Goal: Information Seeking & Learning: Find specific fact

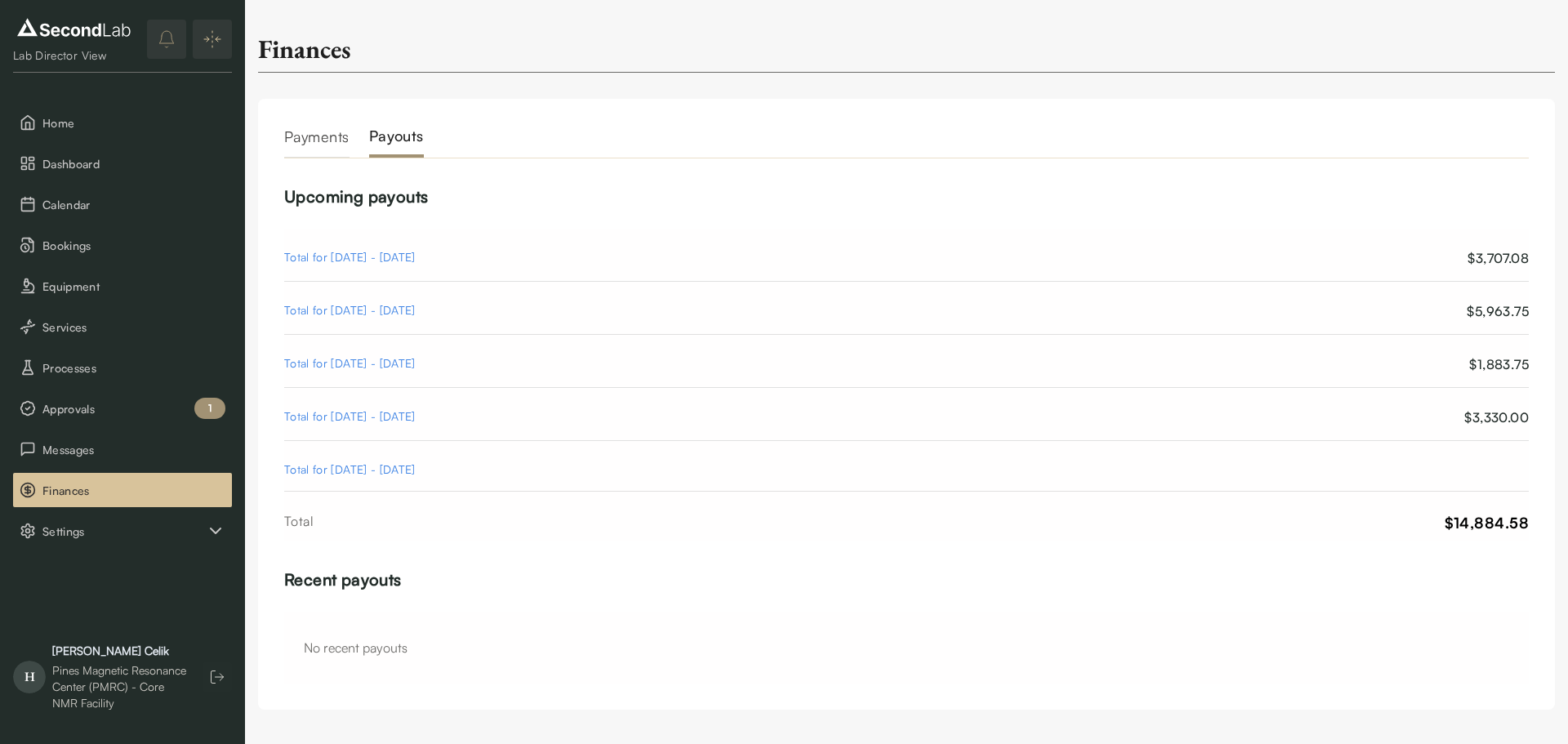
click at [416, 311] on div "Total for [DATE] - [DATE]" at bounding box center [350, 310] width 132 height 19
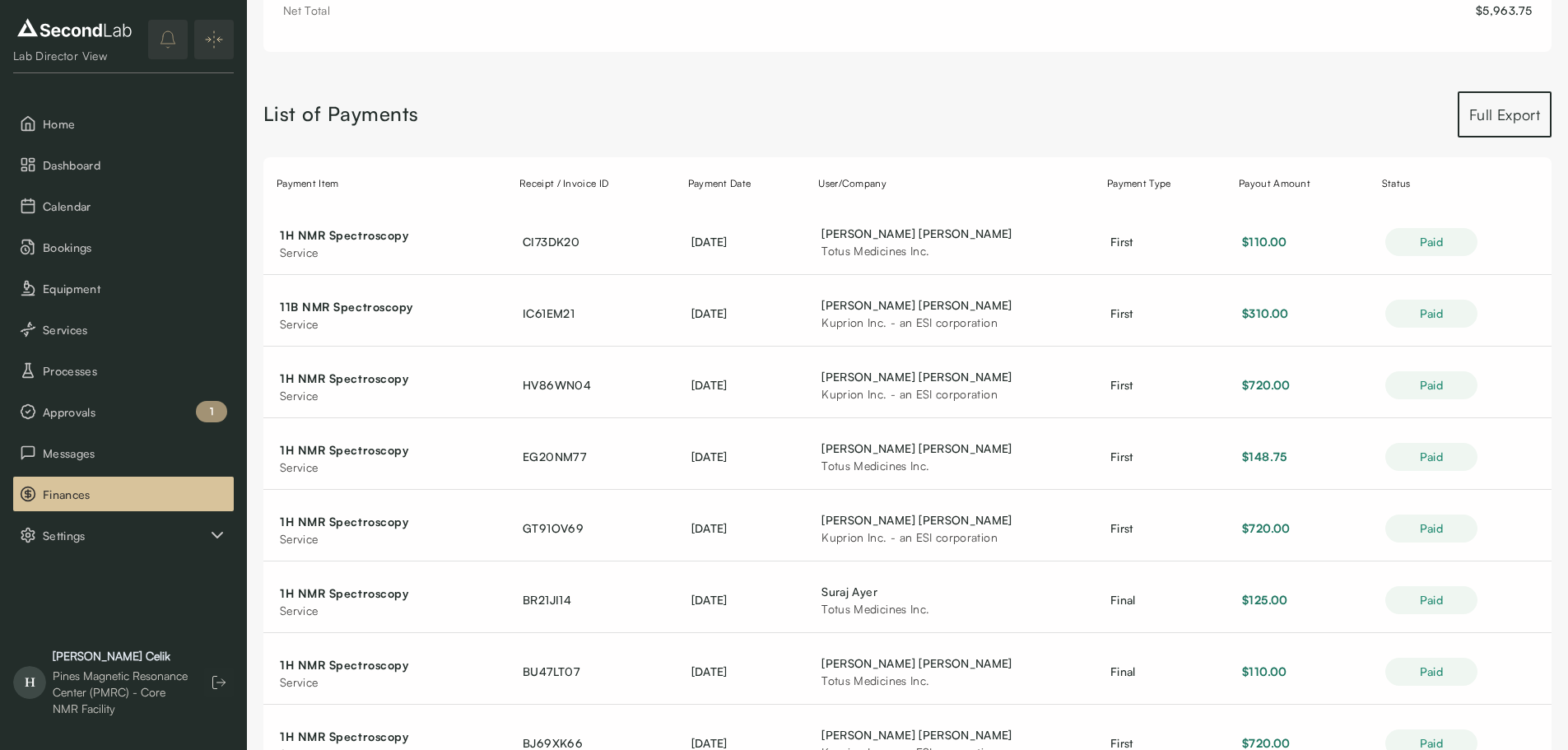
scroll to position [329, 0]
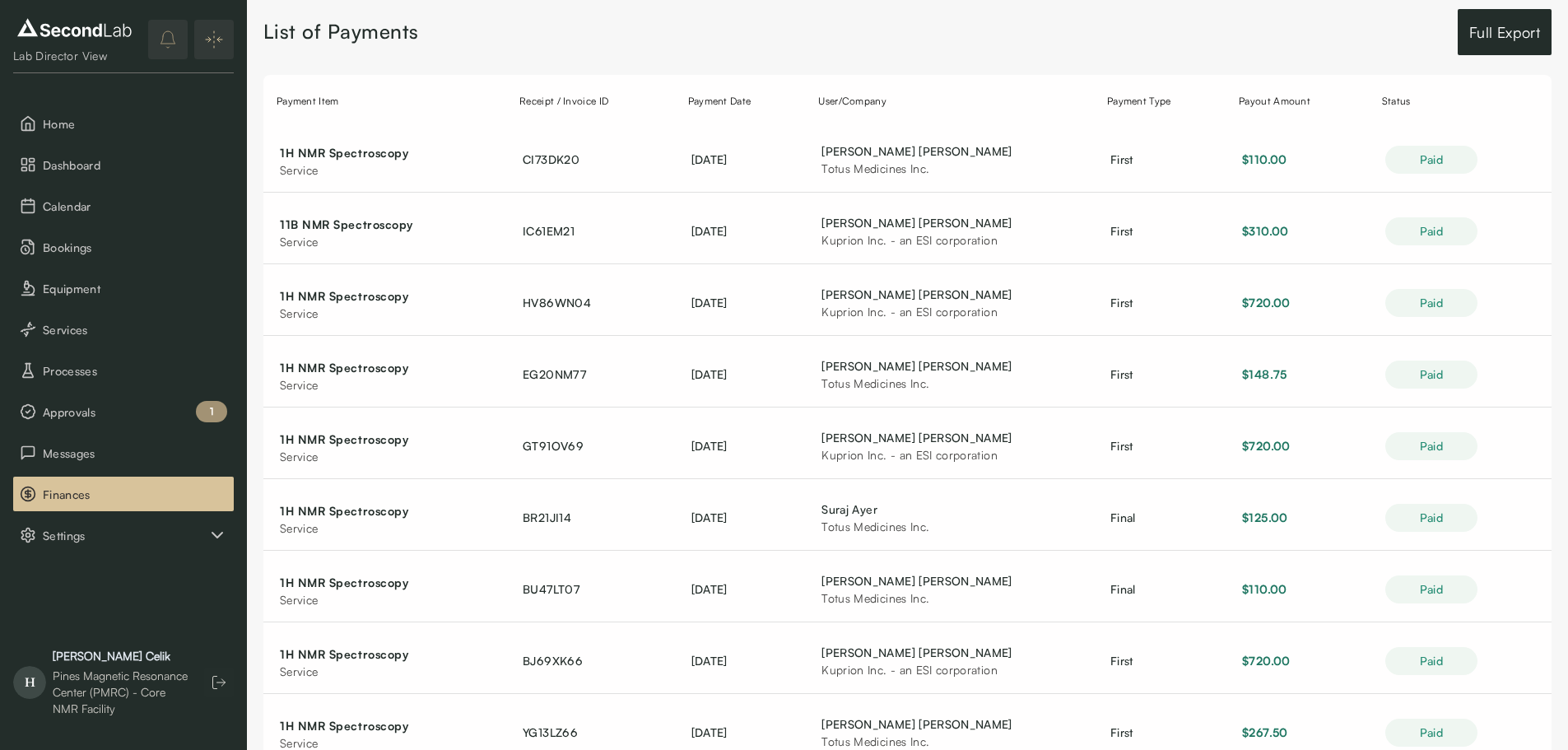
click at [1460, 49] on button "Full Export" at bounding box center [1505, 32] width 94 height 46
click at [619, 394] on td "EG20NM77" at bounding box center [590, 375] width 168 height 65
click at [846, 199] on td "Randy Stoltenberg Kuprion Inc. - an ESI corporation" at bounding box center [950, 231] width 289 height 65
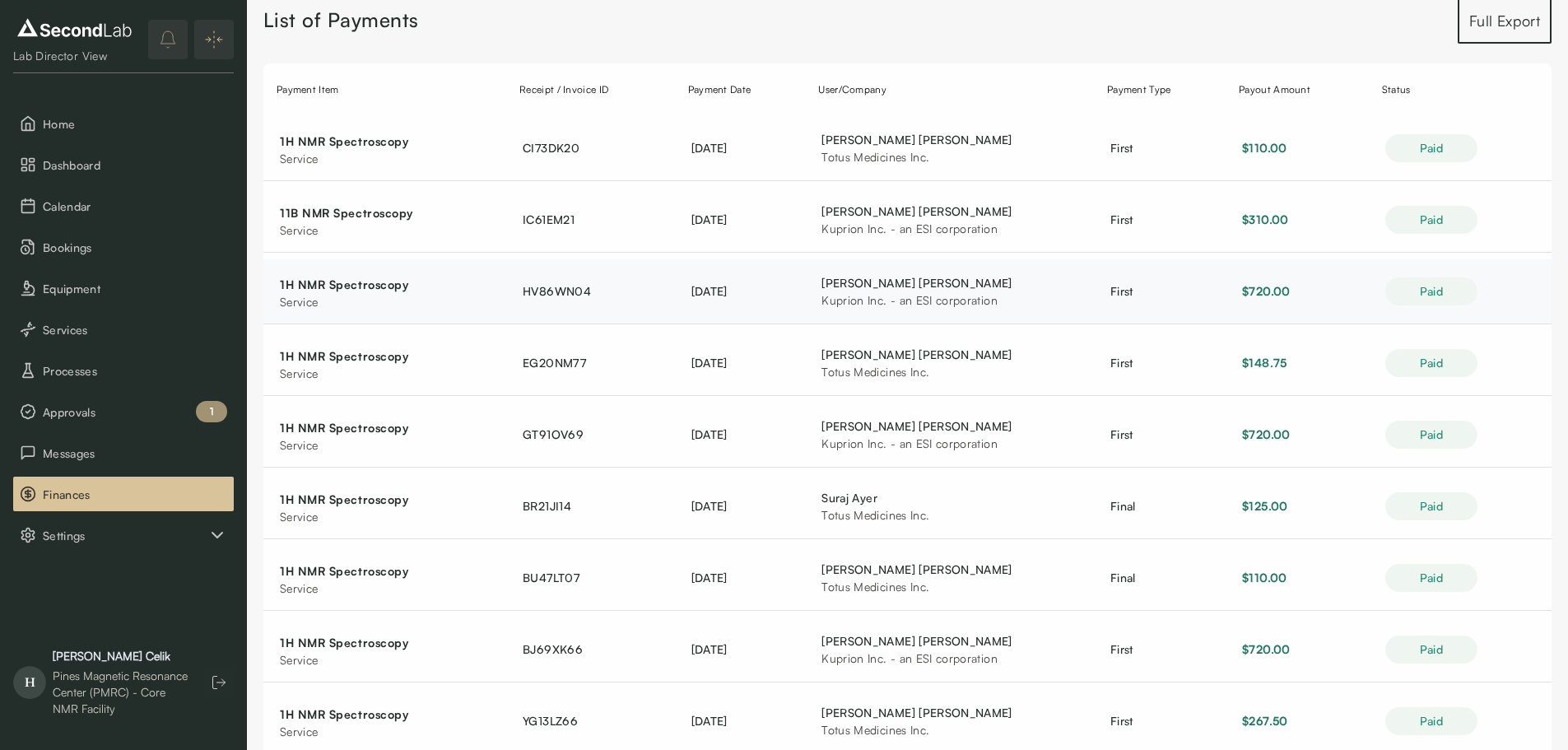
scroll to position [259, 0]
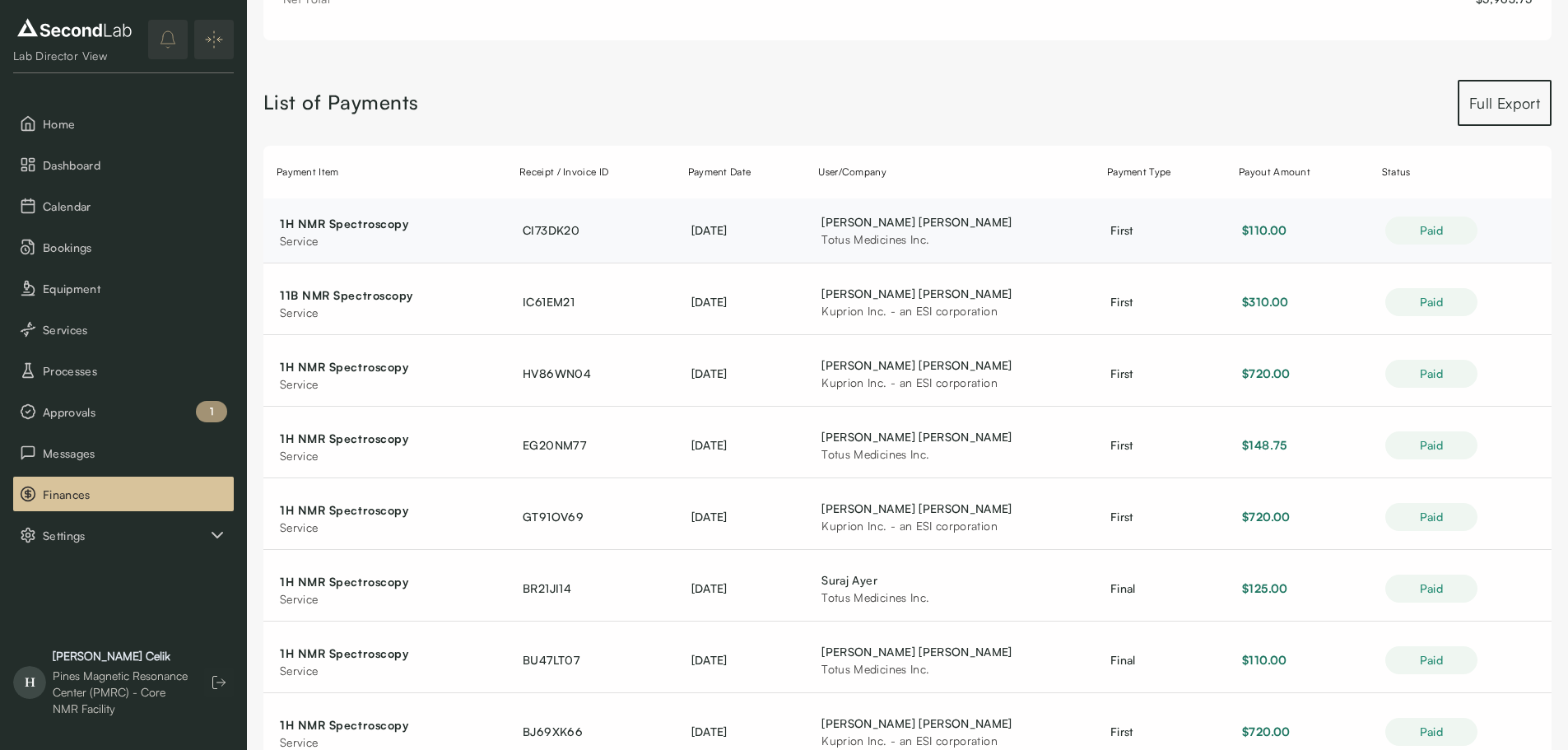
click at [901, 240] on div "Totus Medicines Inc." at bounding box center [903, 238] width 165 height 17
drag, startPoint x: 952, startPoint y: 243, endPoint x: 838, endPoint y: 224, distance: 115.6
click at [838, 224] on div "David Lapointe Totus Medicines Inc." at bounding box center [903, 231] width 165 height 35
copy div "David Lapointe Totus Medicines Inc."
drag, startPoint x: 1023, startPoint y: 317, endPoint x: 839, endPoint y: 294, distance: 185.4
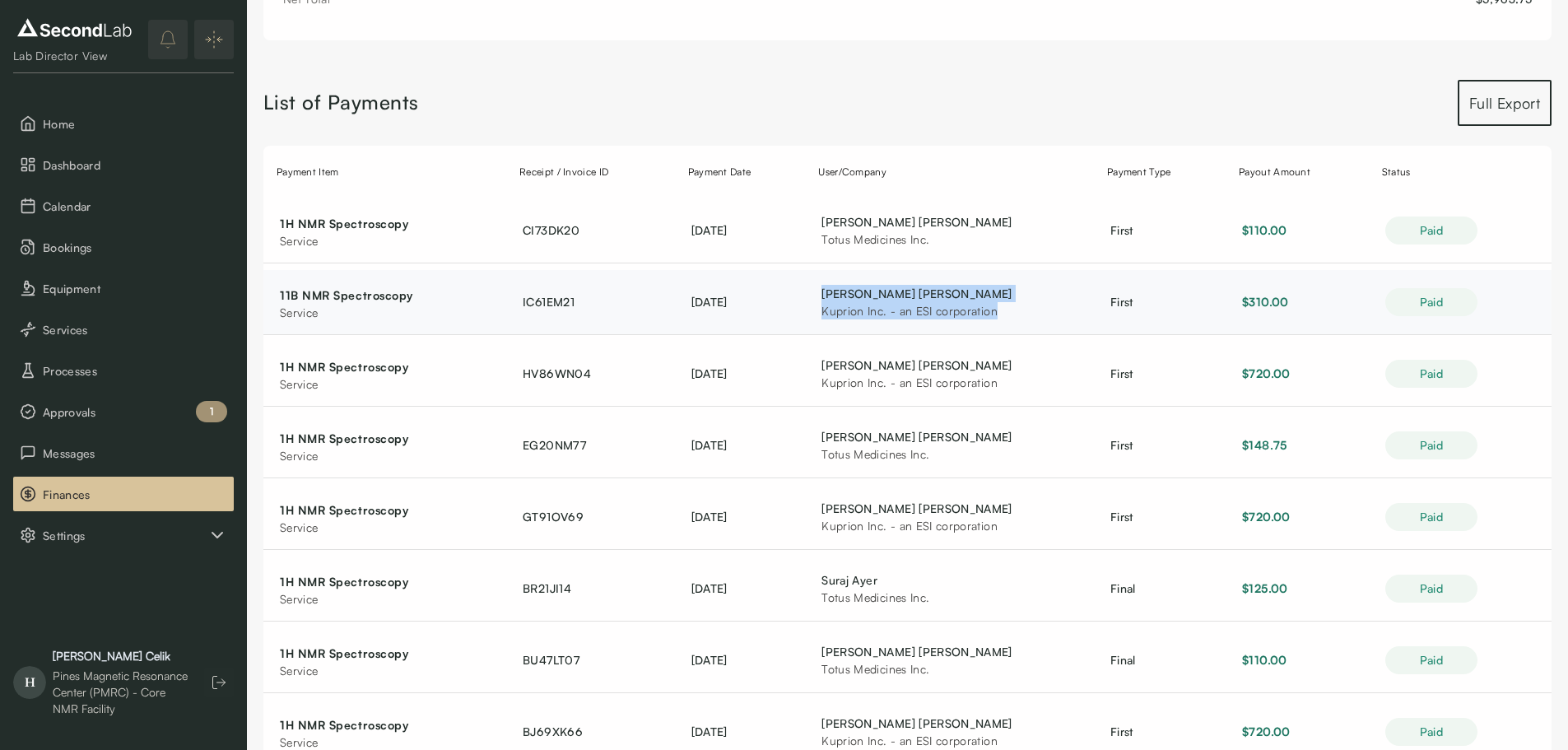
click at [839, 294] on td "Randy Stoltenberg Kuprion Inc. - an ESI corporation" at bounding box center [950, 302] width 289 height 65
copy div "Randy Stoltenberg Kuprion Inc. - an ESI corporation"
click at [1094, 466] on td "David Lapointe Totus Medicines Inc." at bounding box center [950, 445] width 289 height 65
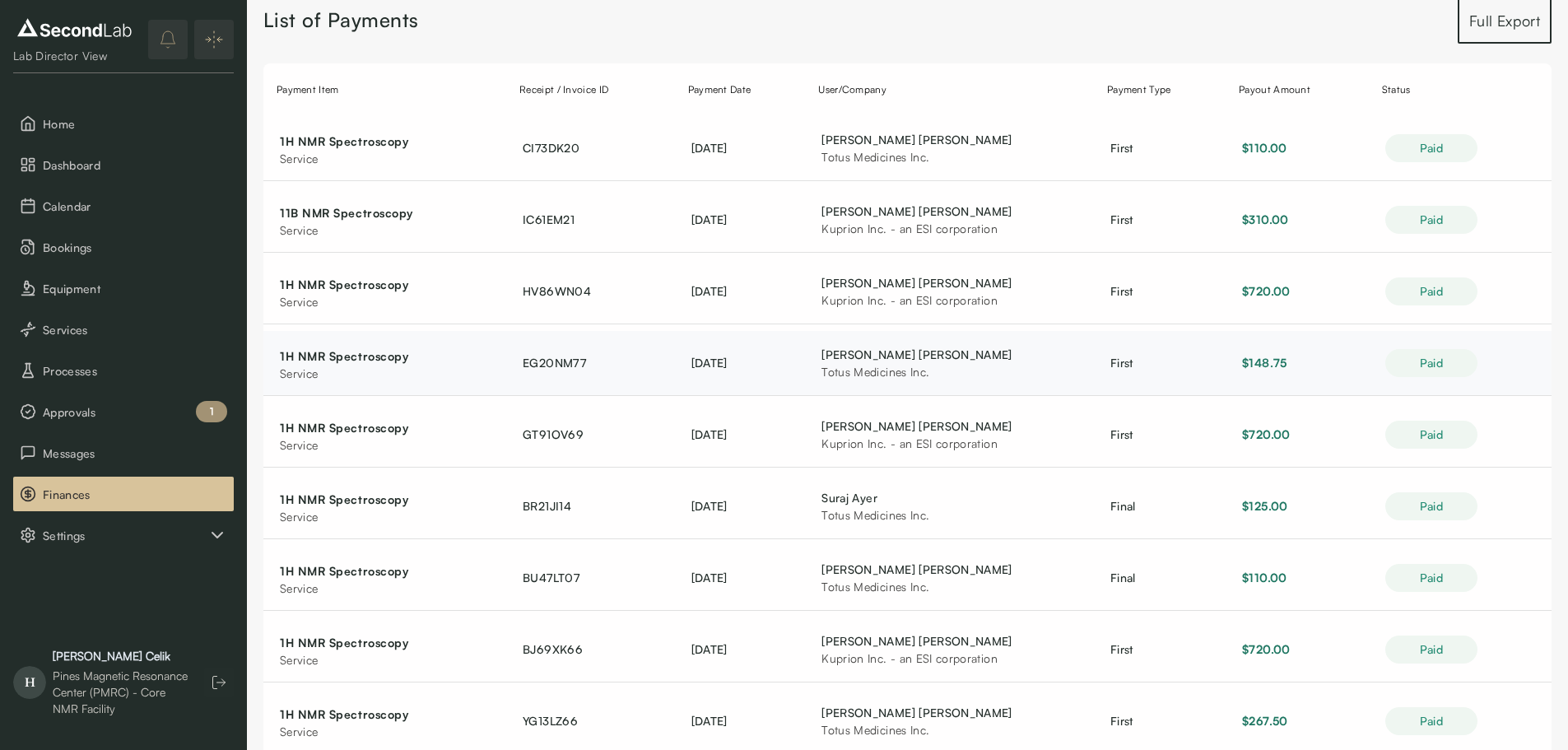
scroll to position [423, 0]
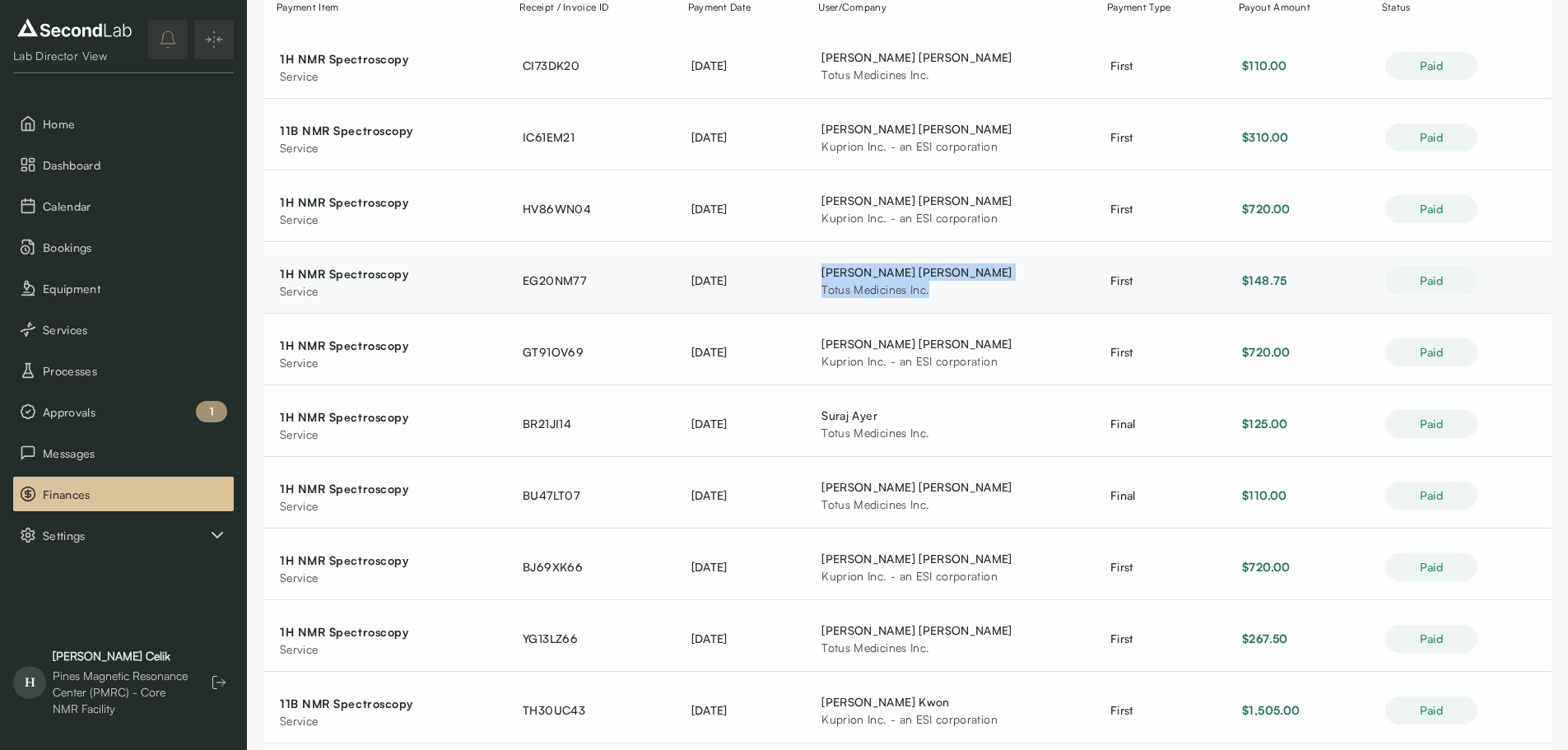
drag, startPoint x: 946, startPoint y: 292, endPoint x: 836, endPoint y: 271, distance: 112.0
click at [836, 271] on td "David Lapointe Totus Medicines Inc." at bounding box center [950, 281] width 289 height 65
copy div "David Lapointe Totus Medicines Inc."
drag, startPoint x: 1026, startPoint y: 364, endPoint x: 819, endPoint y: 352, distance: 207.3
click at [819, 352] on tr "1H NMR Spectroscopy service GT91OV69 May 20, 2025 Randy Stoltenberg Kuprion Inc…" at bounding box center [907, 352] width 1288 height 65
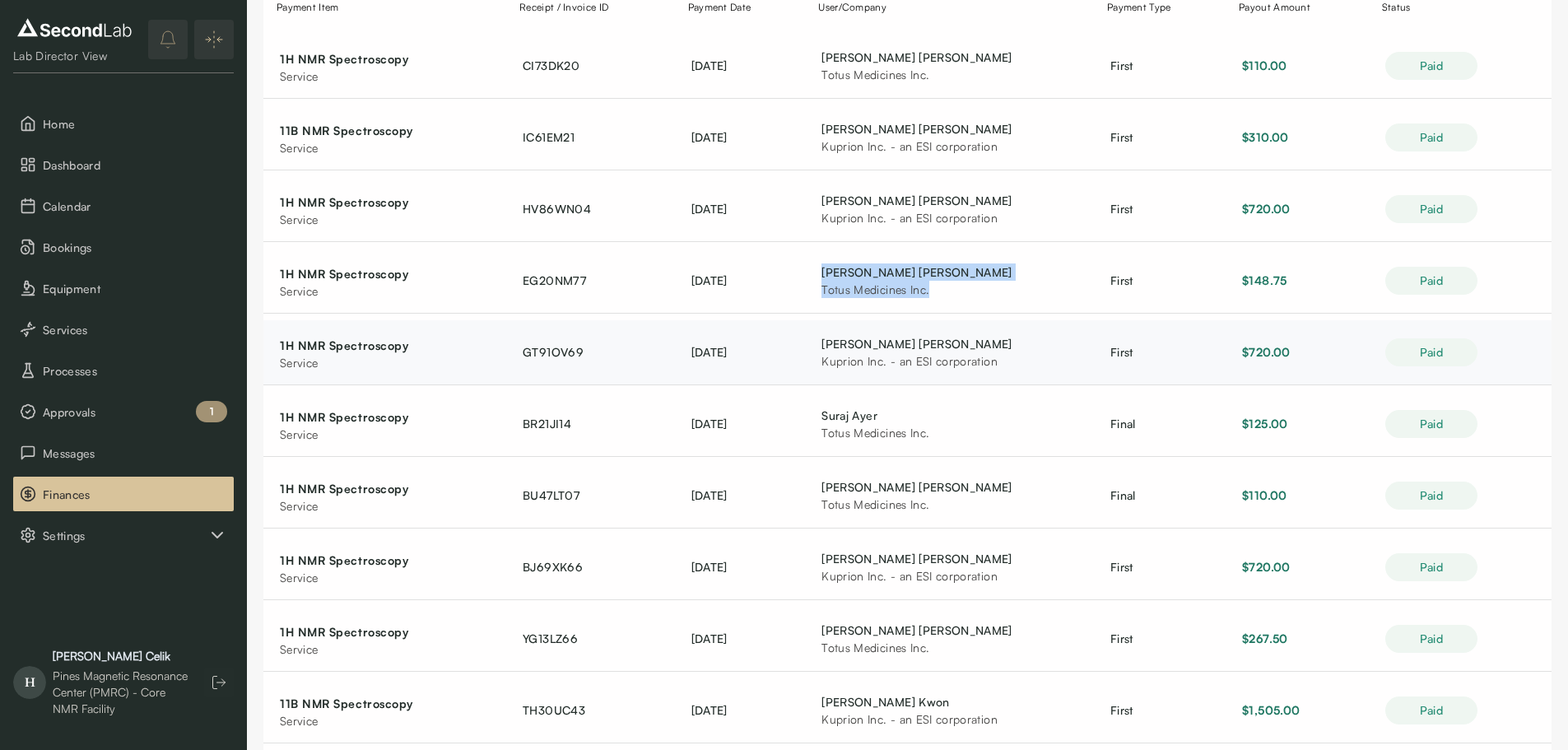
copy tr "Randy Stoltenberg Kuprion Inc. - an ESI corporation"
click at [855, 430] on div "Totus Medicines Inc." at bounding box center [903, 433] width 165 height 17
click at [727, 354] on span "[DATE]" at bounding box center [709, 352] width 36 height 14
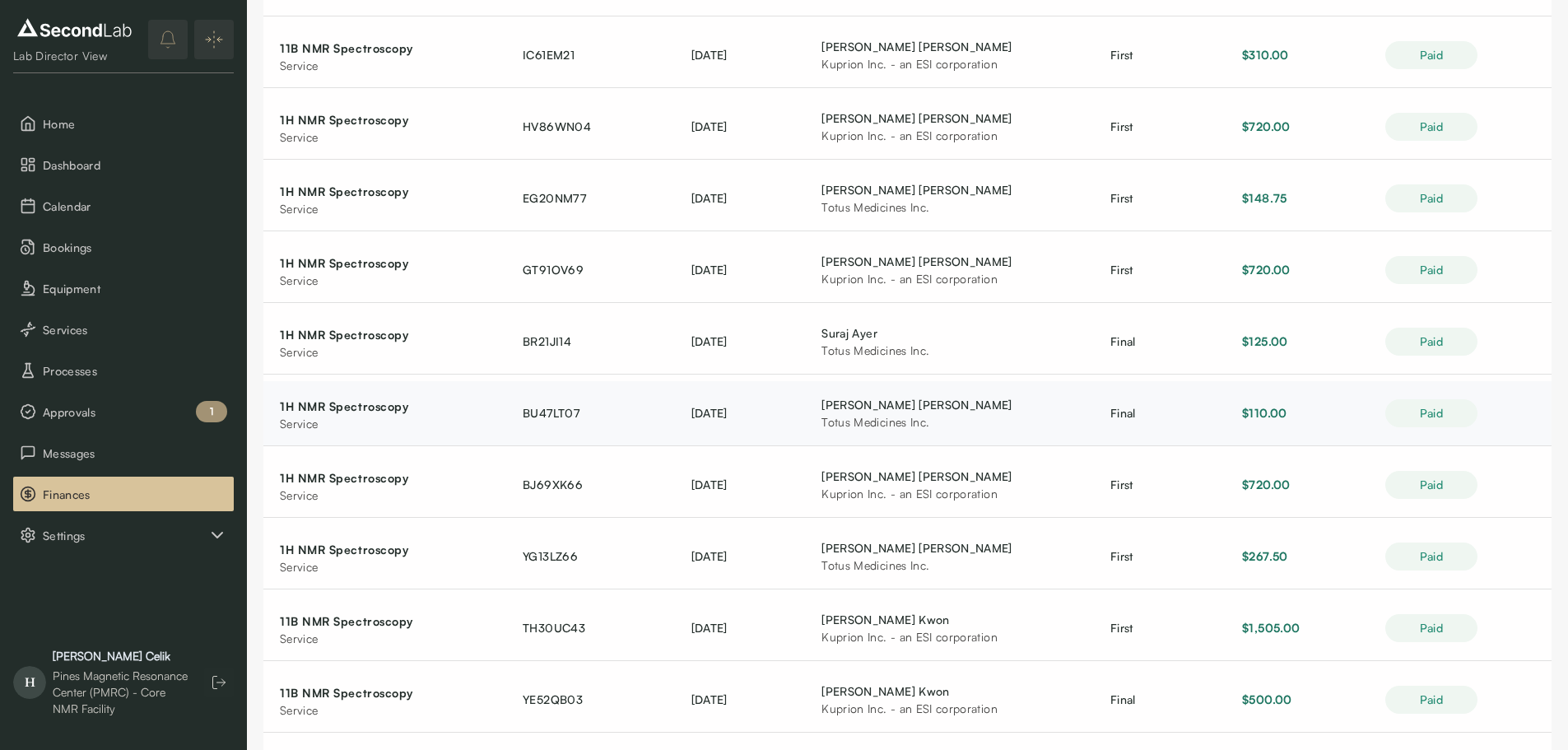
click at [1094, 409] on td "David Lapointe Totus Medicines Inc." at bounding box center [950, 413] width 289 height 65
click at [915, 344] on div "Totus Medicines Inc." at bounding box center [903, 350] width 165 height 17
click at [946, 344] on div "Totus Medicines Inc." at bounding box center [903, 350] width 165 height 17
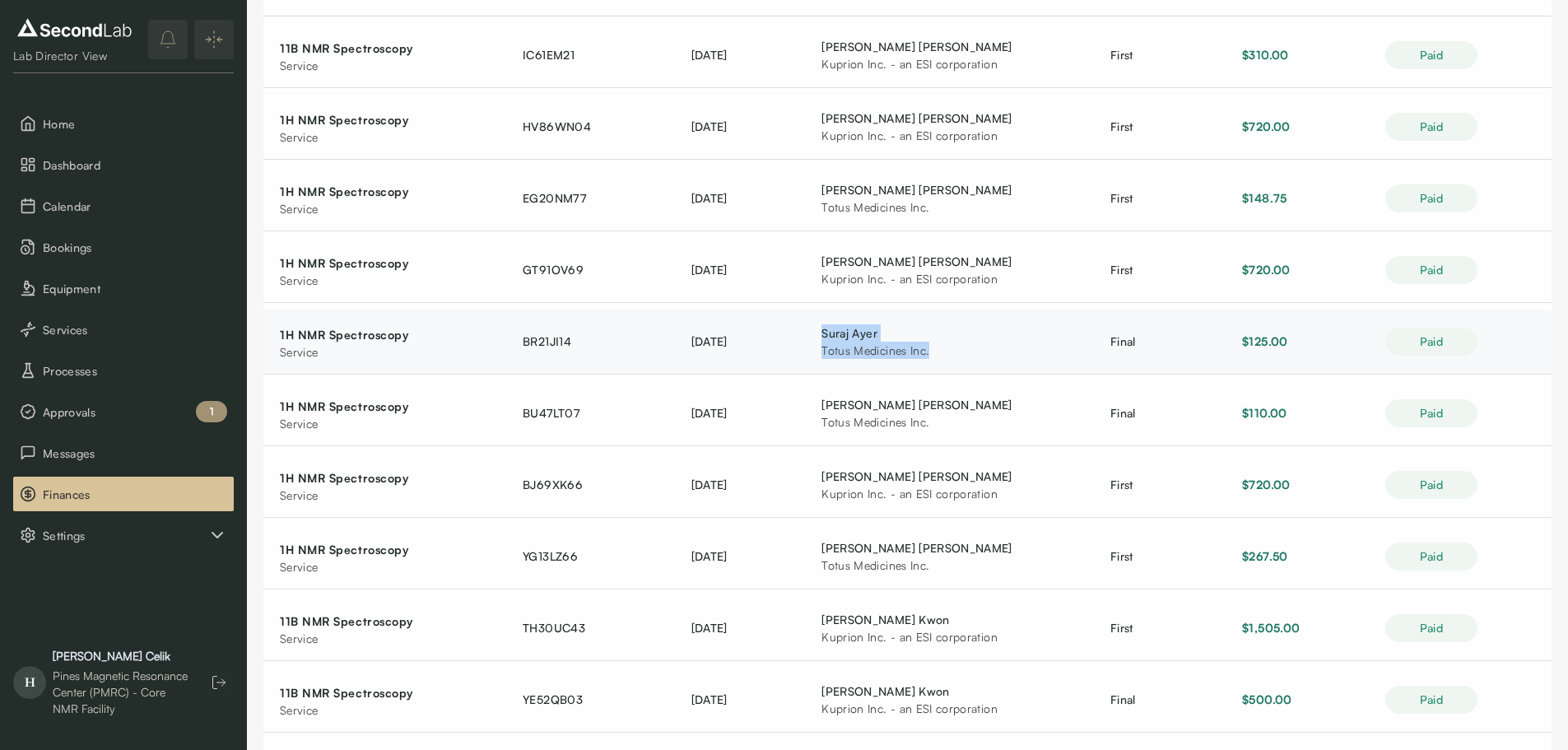
drag, startPoint x: 958, startPoint y: 351, endPoint x: 839, endPoint y: 320, distance: 123.0
click at [839, 320] on td "Suraj Ayer Totus Medicines Inc." at bounding box center [950, 341] width 289 height 65
copy div "Suraj Ayer Totus Medicines Inc."
drag, startPoint x: 961, startPoint y: 427, endPoint x: 833, endPoint y: 404, distance: 130.0
click at [833, 404] on td "David Lapointe Totus Medicines Inc." at bounding box center [950, 413] width 289 height 65
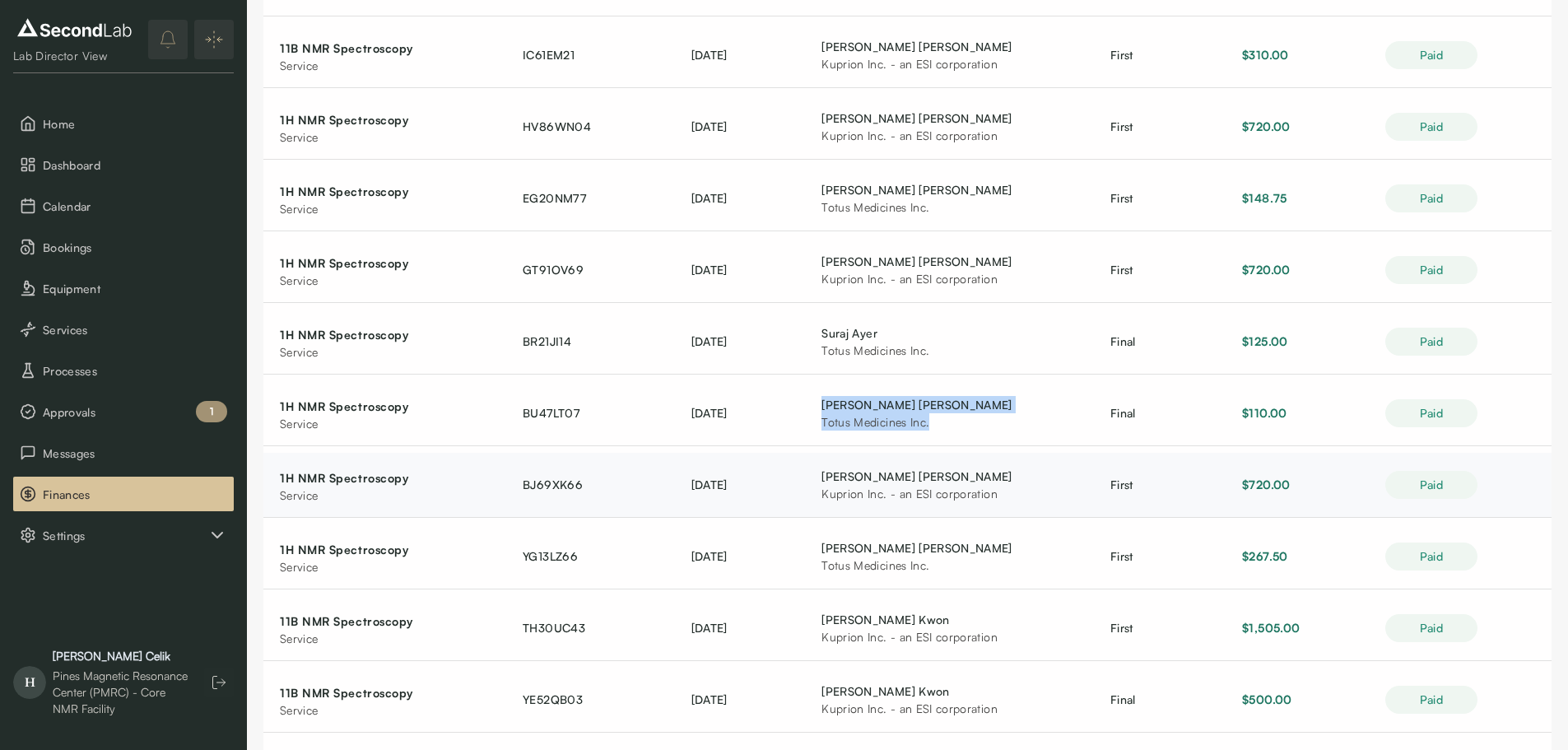
copy div "David Lapointe Totus Medicines Inc."
drag, startPoint x: 864, startPoint y: 571, endPoint x: 901, endPoint y: 546, distance: 44.7
click at [863, 571] on div "Totus Medicines Inc." at bounding box center [903, 564] width 165 height 17
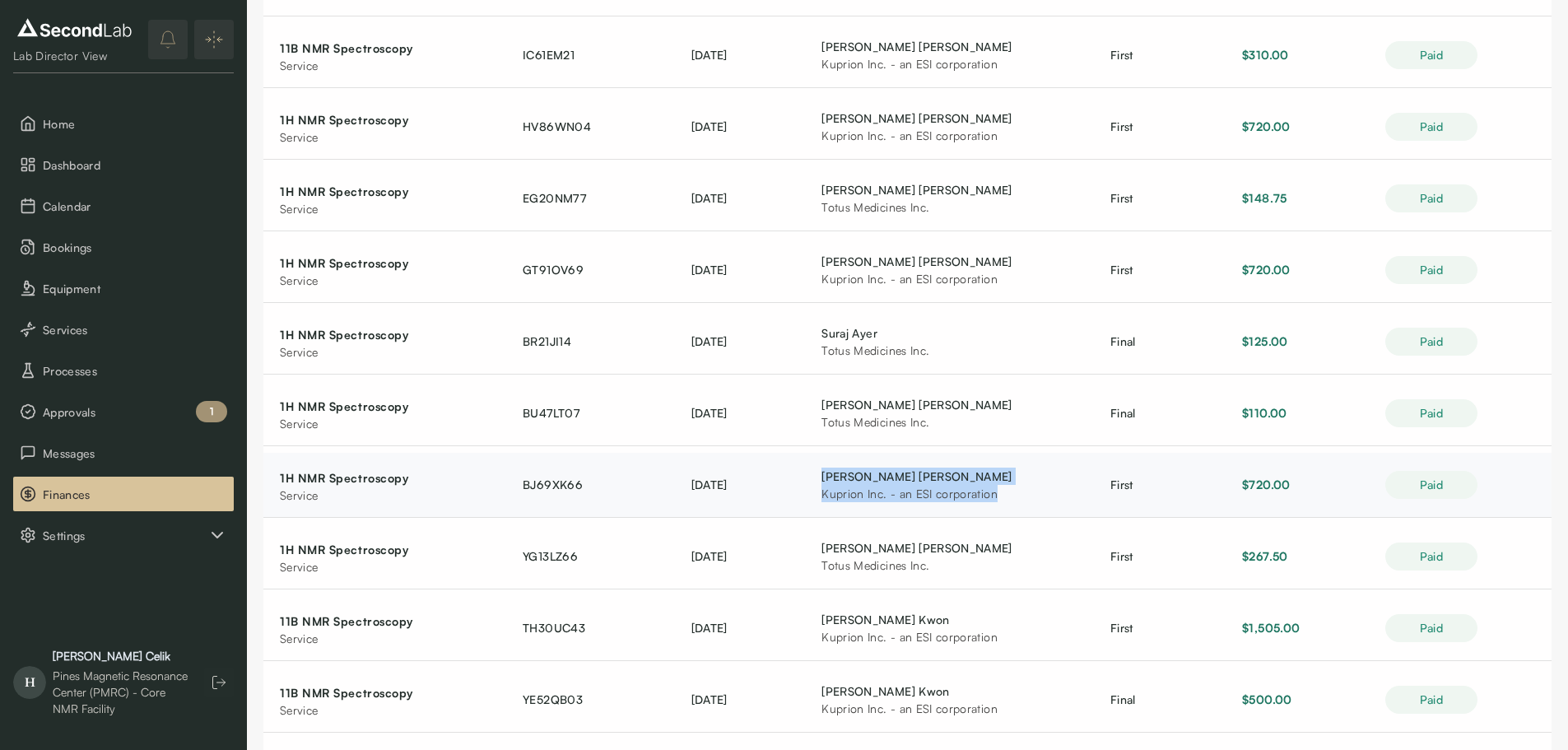
drag, startPoint x: 1040, startPoint y: 493, endPoint x: 837, endPoint y: 469, distance: 204.4
click at [837, 469] on td "Randy Stoltenberg Kuprion Inc. - an ESI corporation" at bounding box center [950, 485] width 289 height 65
copy div "Randy Stoltenberg Kuprion Inc. - an ESI corporation"
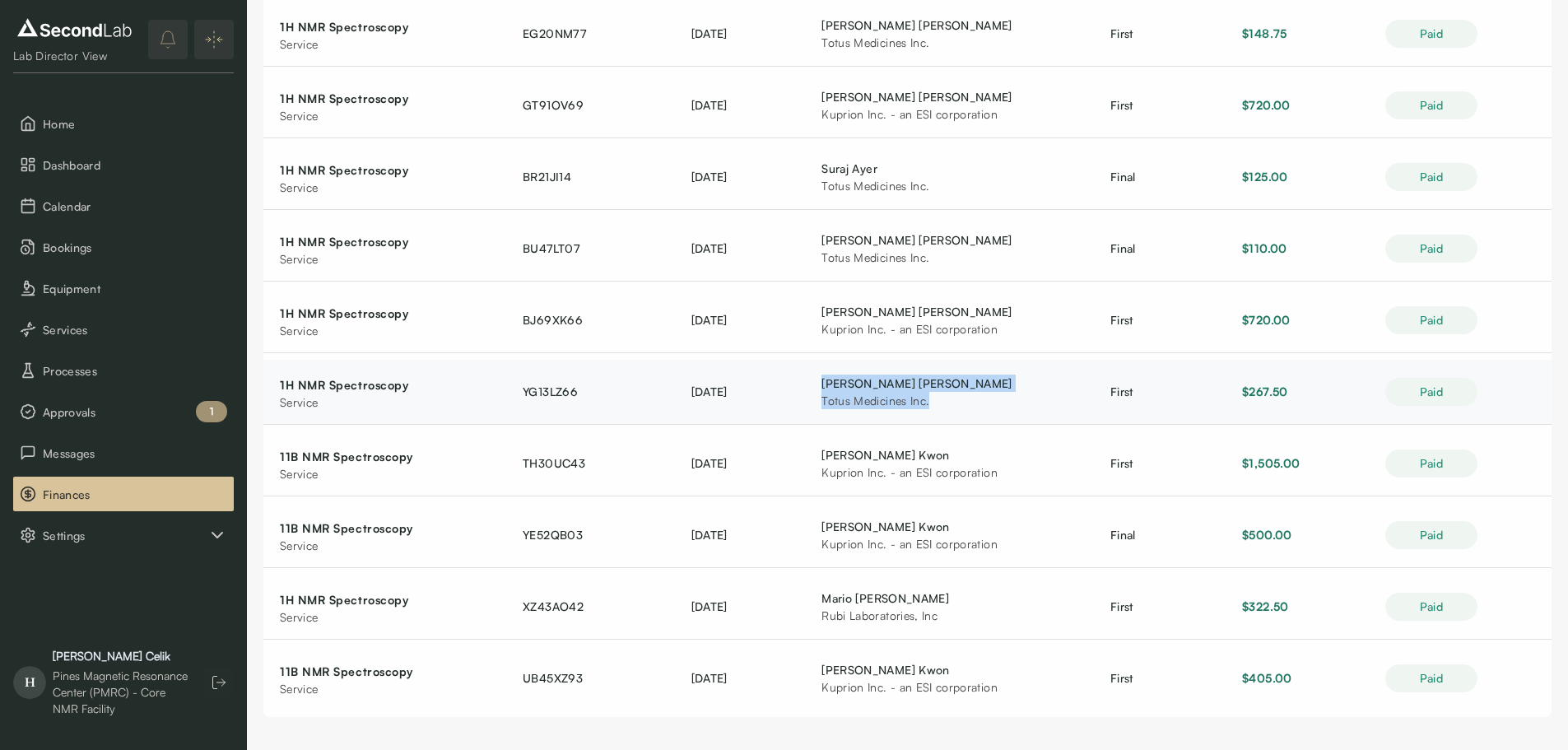
drag, startPoint x: 934, startPoint y: 411, endPoint x: 841, endPoint y: 384, distance: 96.8
click at [841, 384] on td "David Lapointe Totus Medicines Inc." at bounding box center [950, 392] width 289 height 65
copy div "David Lapointe Totus Medicines Inc."
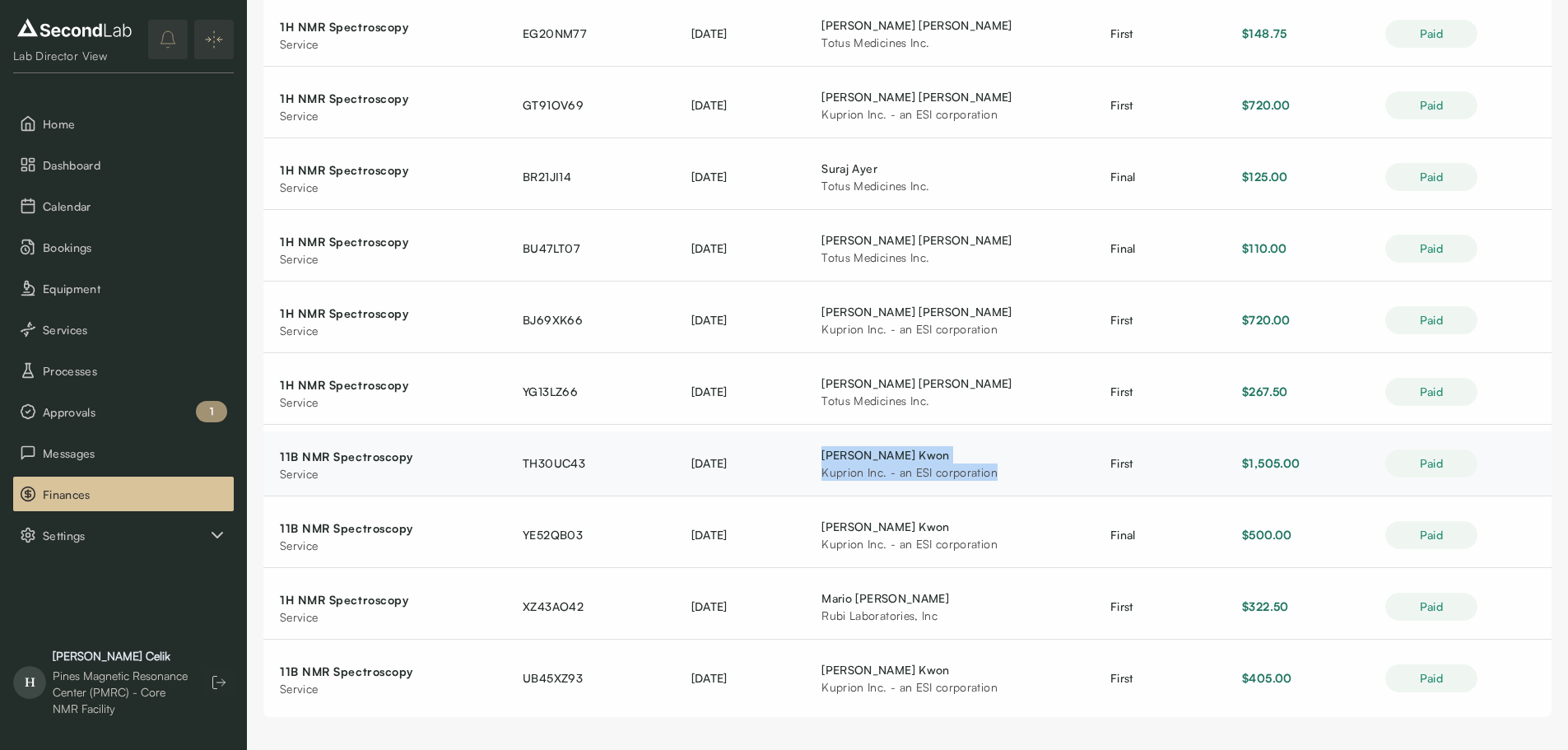
drag, startPoint x: 1023, startPoint y: 475, endPoint x: 826, endPoint y: 454, distance: 198.1
click at [826, 454] on td "Andrew Kwon Kuprion Inc. - an ESI corporation" at bounding box center [950, 464] width 289 height 65
copy div "Andrew Kwon Kuprion Inc. - an ESI corporation"
click at [906, 547] on div "Kuprion Inc. - an ESI corporation" at bounding box center [903, 543] width 165 height 17
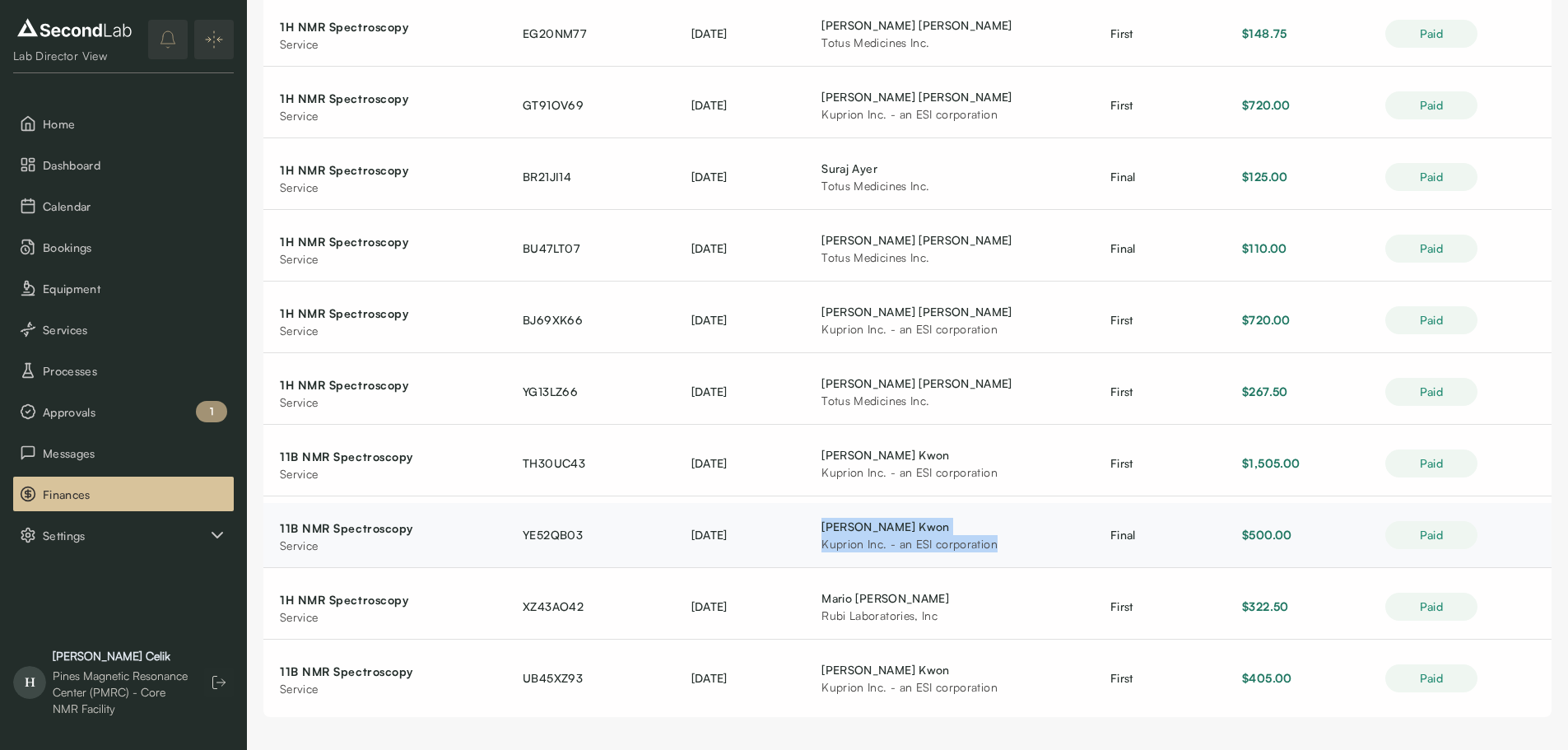
drag, startPoint x: 1016, startPoint y: 547, endPoint x: 837, endPoint y: 524, distance: 180.5
click at [838, 524] on td "Andrew Kwon Kuprion Inc. - an ESI corporation" at bounding box center [950, 535] width 289 height 65
copy div "Andrew Kwon Kuprion Inc. - an ESI corporation"
drag, startPoint x: 1287, startPoint y: 538, endPoint x: 1150, endPoint y: 587, distance: 145.5
click at [1287, 538] on span "$500.00" at bounding box center [1267, 534] width 50 height 14
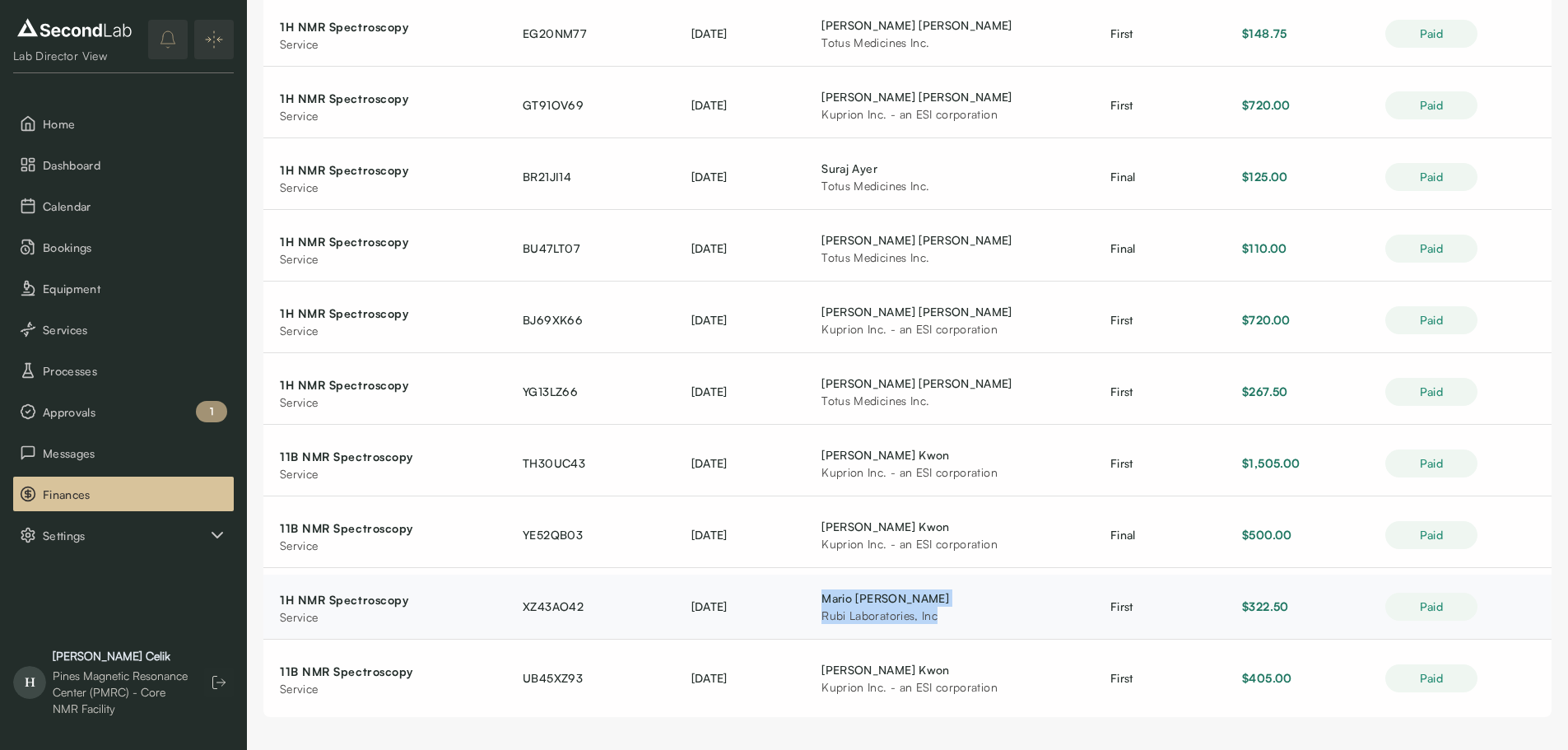
drag, startPoint x: 967, startPoint y: 623, endPoint x: 830, endPoint y: 602, distance: 138.6
click at [830, 602] on td "Mario Perez Rubi Laboratories, Inc" at bounding box center [950, 606] width 289 height 65
drag, startPoint x: 1013, startPoint y: 686, endPoint x: 836, endPoint y: 673, distance: 177.5
click at [836, 673] on td "Andrew Kwon Kuprion Inc. - an ESI corporation" at bounding box center [950, 678] width 289 height 64
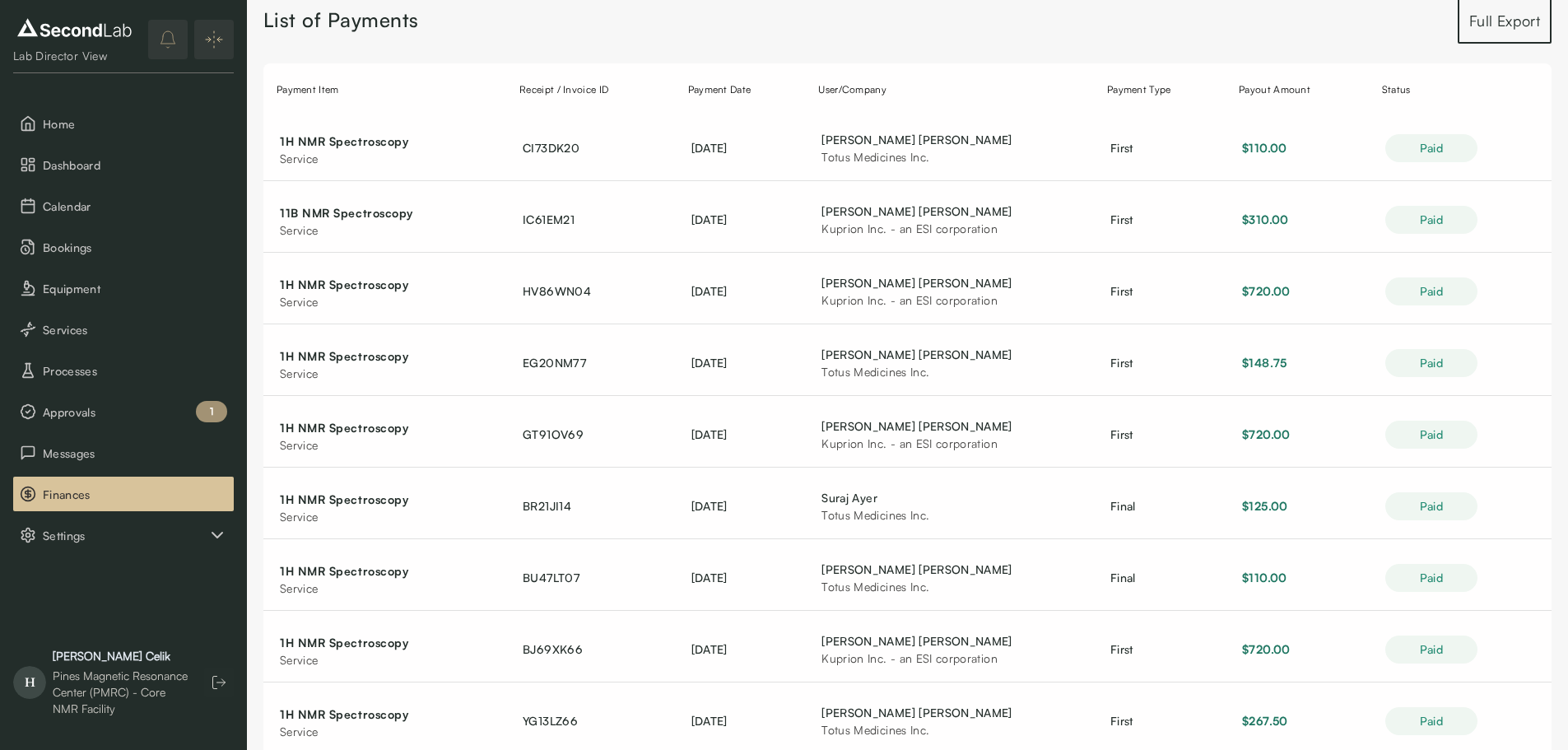
scroll to position [176, 0]
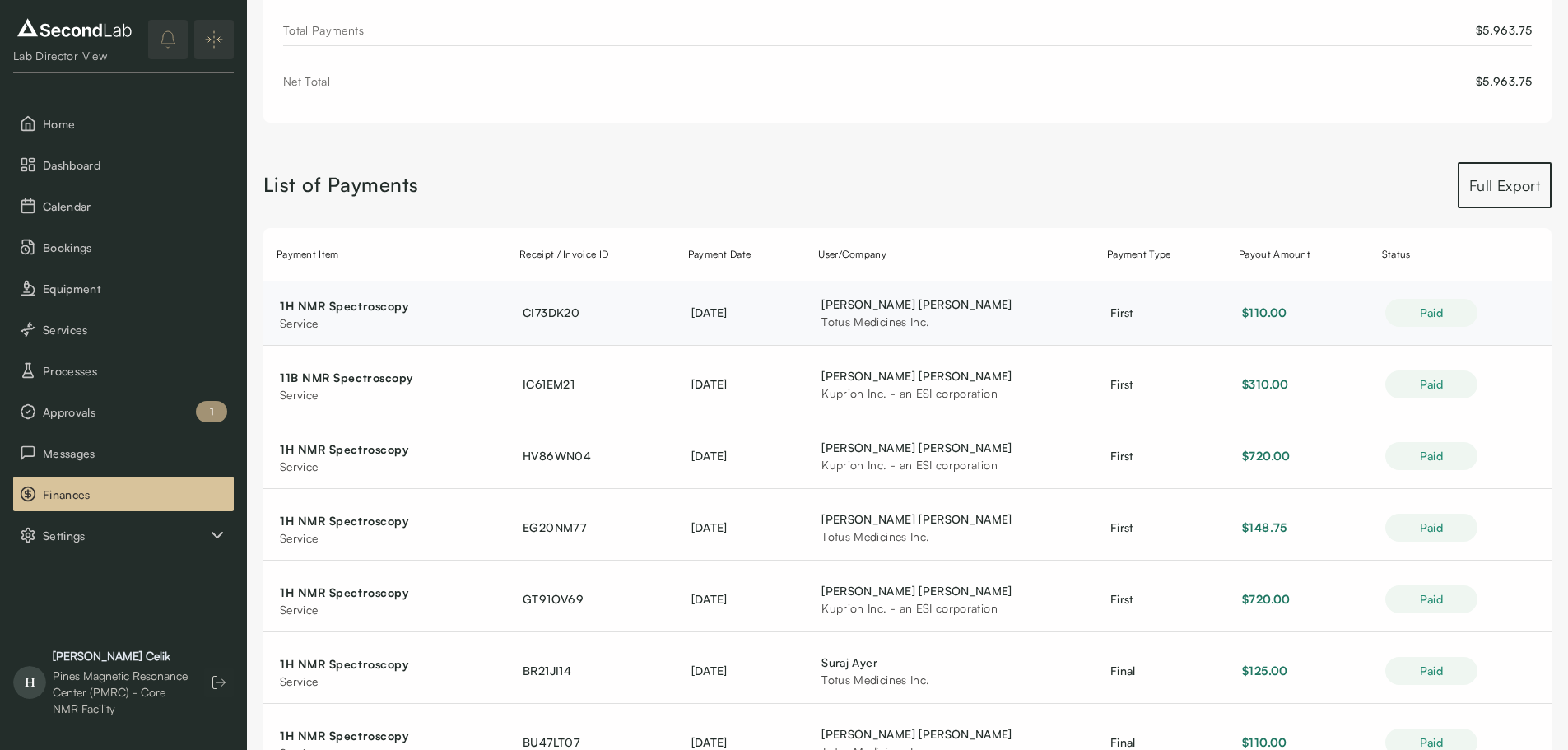
click at [527, 316] on span "CI73DK20" at bounding box center [552, 312] width 57 height 14
drag, startPoint x: 820, startPoint y: 366, endPoint x: 680, endPoint y: 375, distance: 140.3
click at [806, 366] on td "[DATE]" at bounding box center [740, 385] width 131 height 65
click at [533, 379] on span "IC61EM21" at bounding box center [549, 384] width 52 height 14
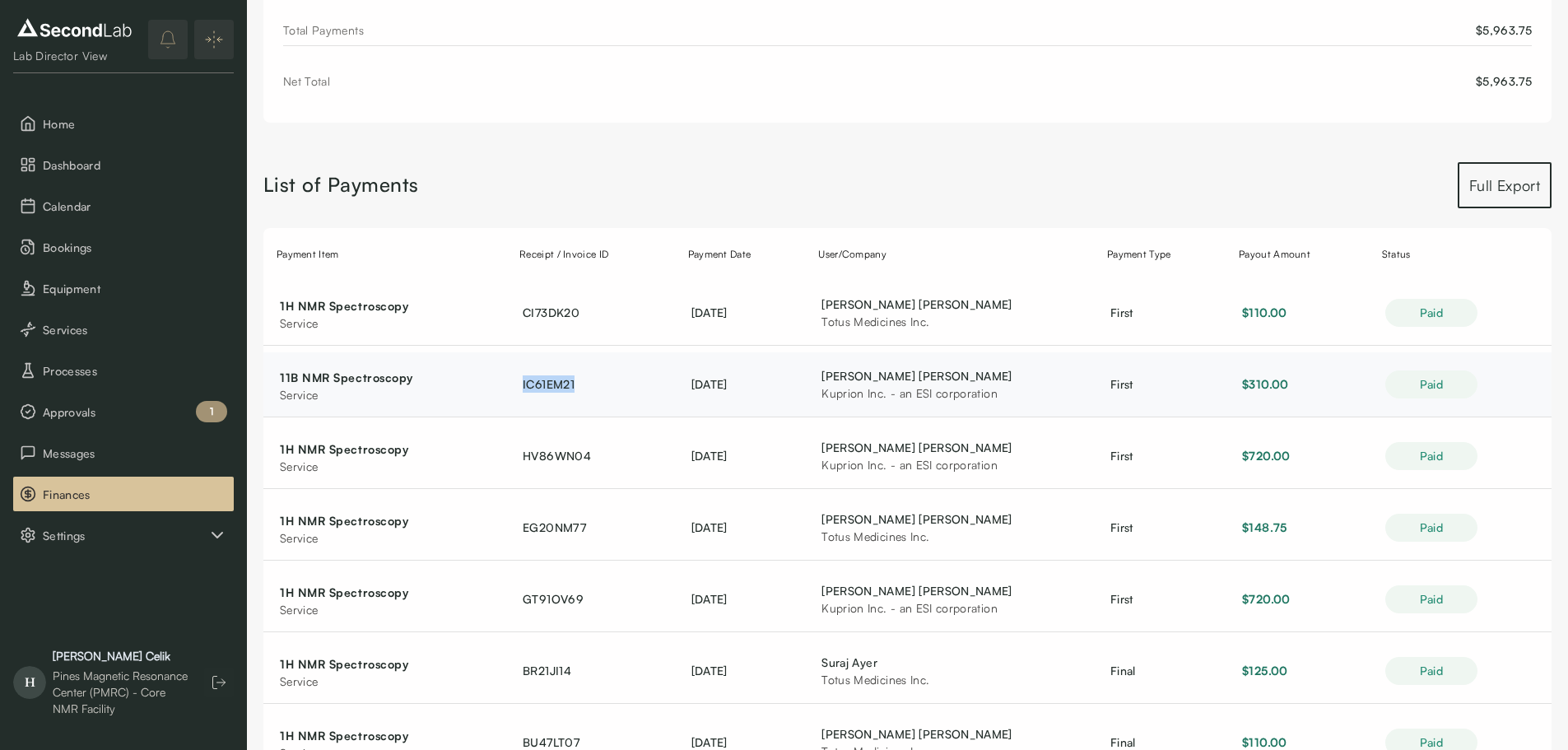
click at [533, 379] on span "IC61EM21" at bounding box center [549, 384] width 52 height 14
drag, startPoint x: 698, startPoint y: 468, endPoint x: 668, endPoint y: 470, distance: 30.1
click at [698, 468] on td "[DATE]" at bounding box center [740, 456] width 131 height 65
click at [529, 462] on span "HV86WN04" at bounding box center [557, 455] width 68 height 14
click at [528, 461] on span "HV86WN04" at bounding box center [557, 455] width 68 height 14
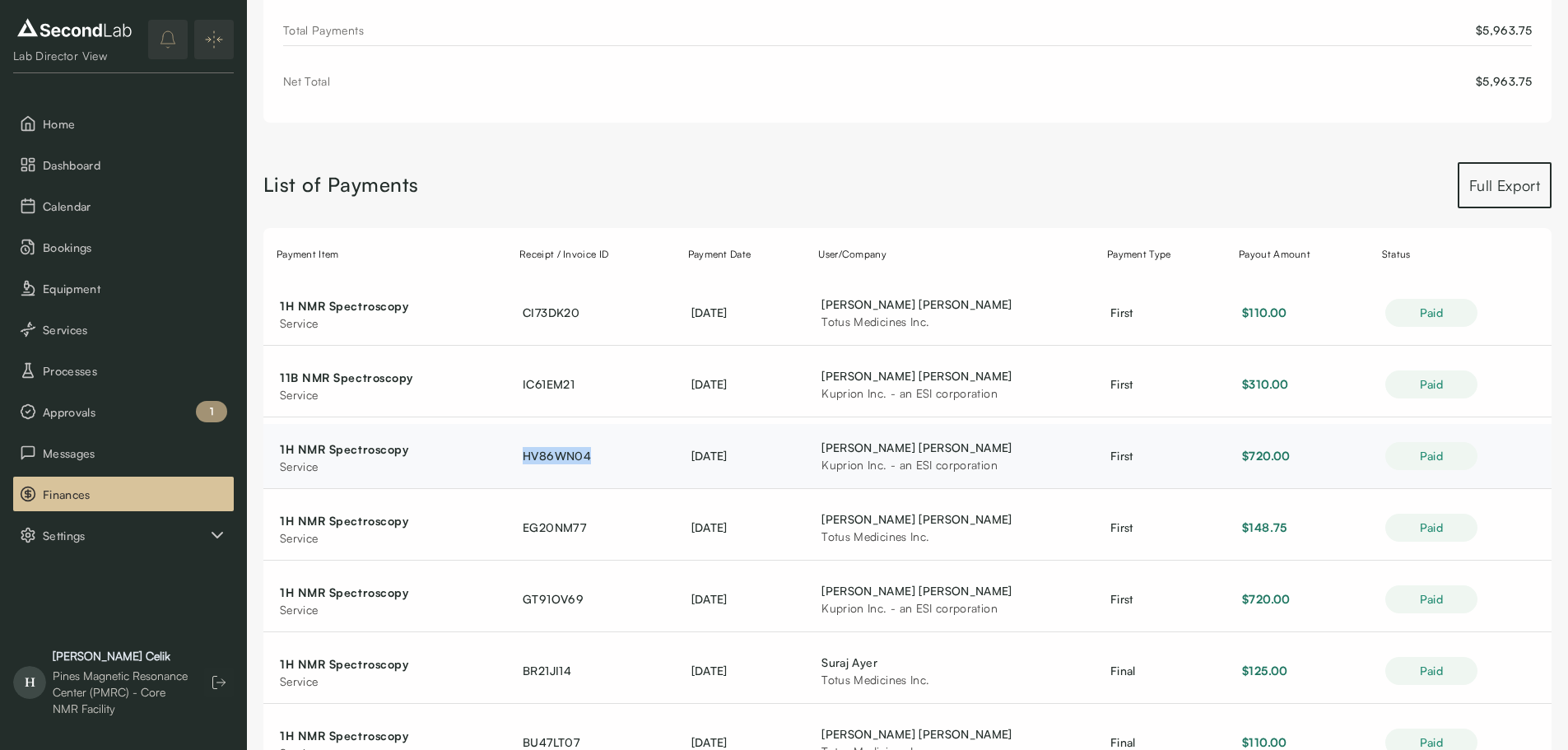
drag, startPoint x: 882, startPoint y: 481, endPoint x: 862, endPoint y: 481, distance: 20.0
click at [882, 481] on td "Randy Stoltenberg Kuprion Inc. - an ESI corporation" at bounding box center [950, 456] width 289 height 65
click at [564, 524] on span "EG20NM77" at bounding box center [554, 526] width 64 height 14
click at [563, 523] on span "EG20NM77" at bounding box center [554, 526] width 64 height 14
click at [748, 500] on td "[DATE]" at bounding box center [740, 527] width 131 height 65
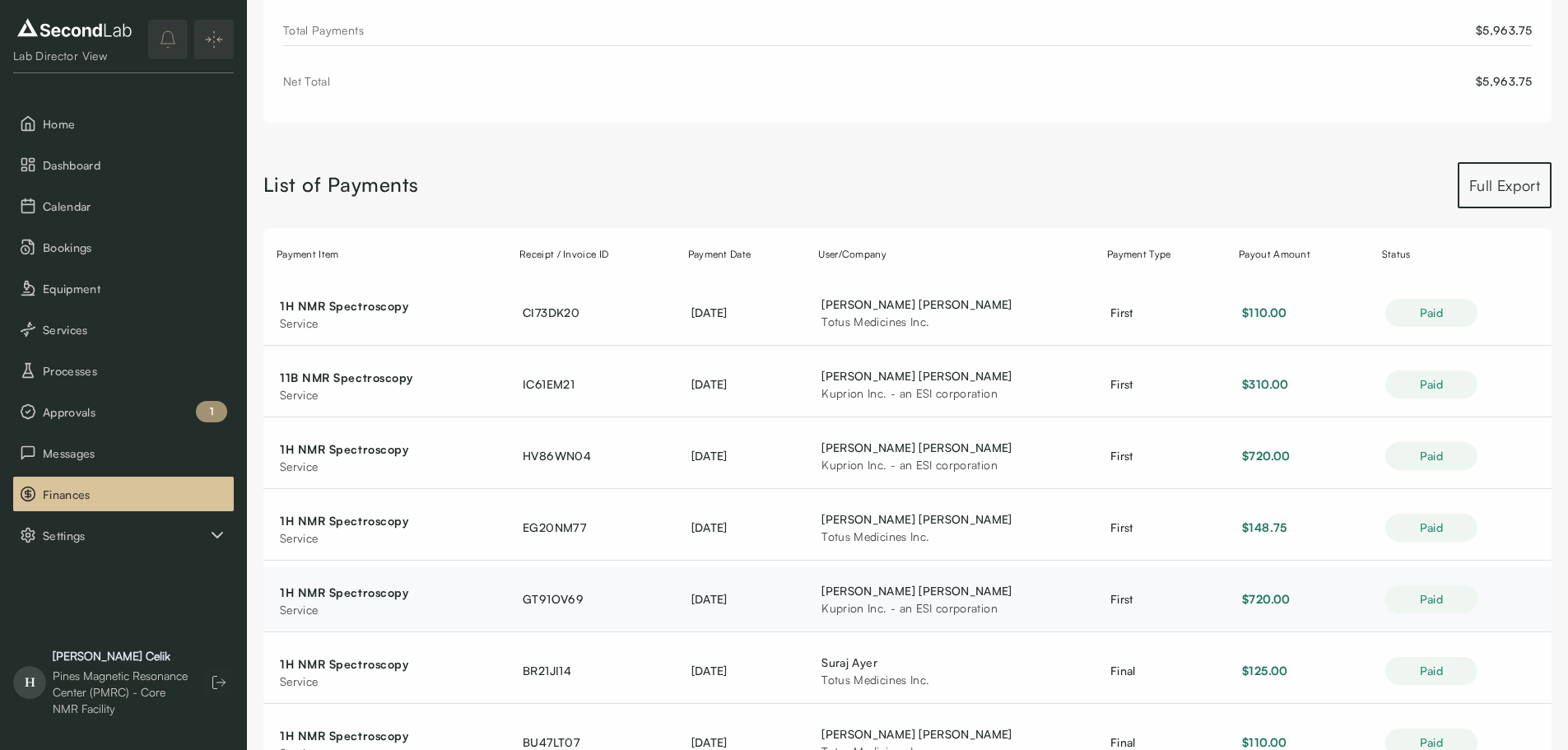
drag, startPoint x: 513, startPoint y: 615, endPoint x: 518, endPoint y: 604, distance: 12.1
click at [513, 611] on td "GT91OV69" at bounding box center [590, 599] width 168 height 65
click at [533, 599] on span "GT91OV69" at bounding box center [553, 598] width 61 height 14
click at [896, 553] on td "David Lapointe Totus Medicines Inc." at bounding box center [950, 527] width 289 height 65
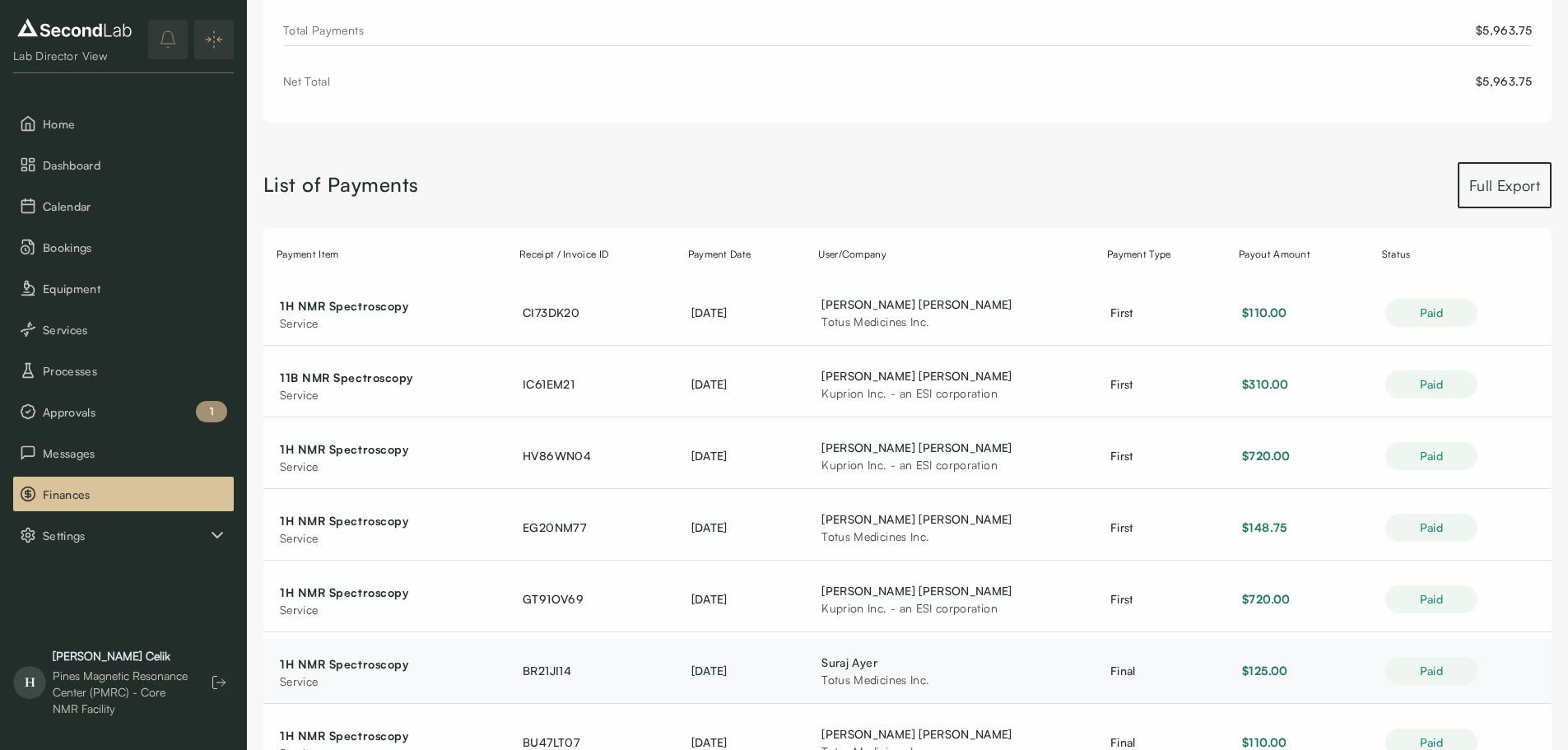
click at [545, 672] on span "BR21JI14" at bounding box center [547, 670] width 49 height 14
click at [544, 672] on span "BR21JI14" at bounding box center [547, 670] width 49 height 14
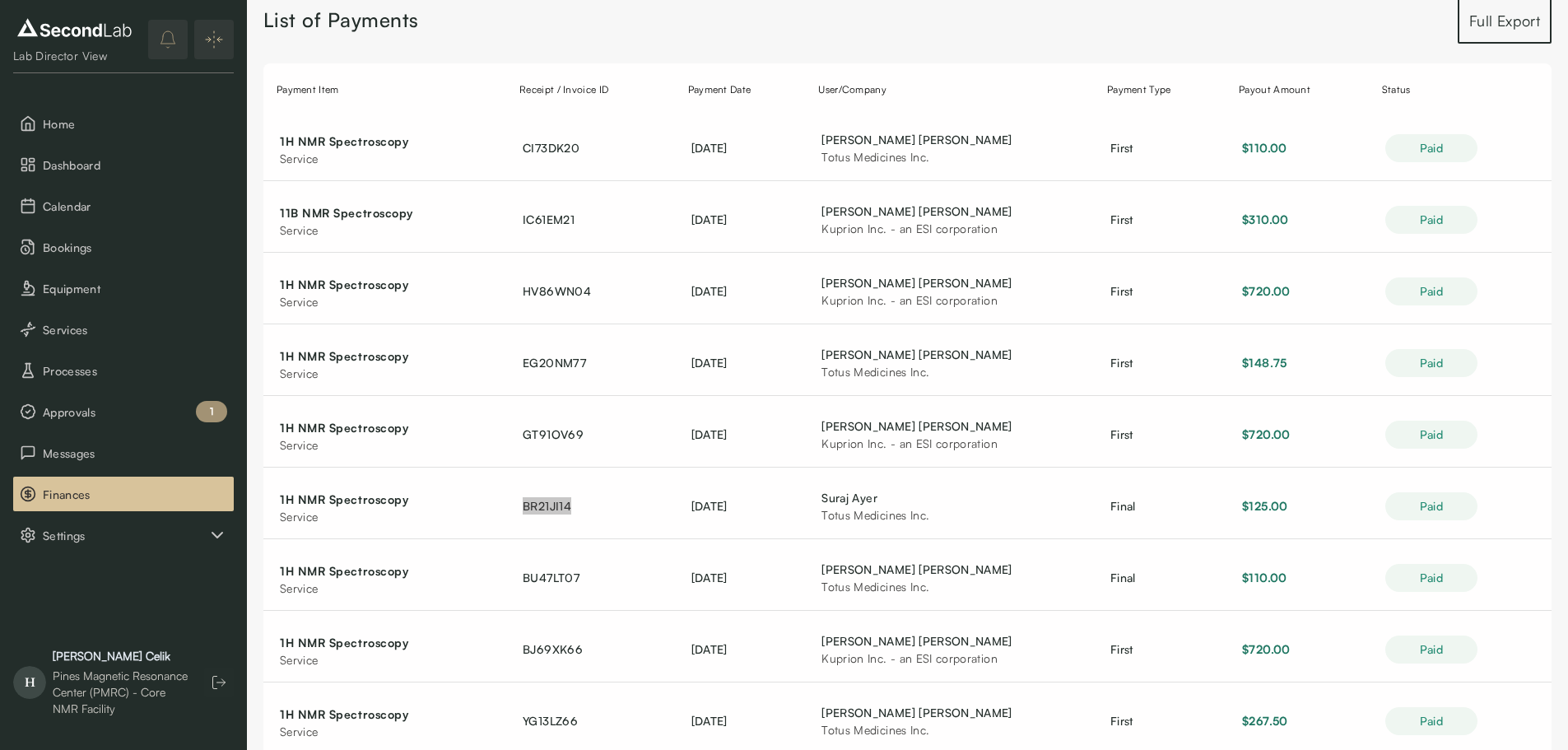
scroll to position [423, 0]
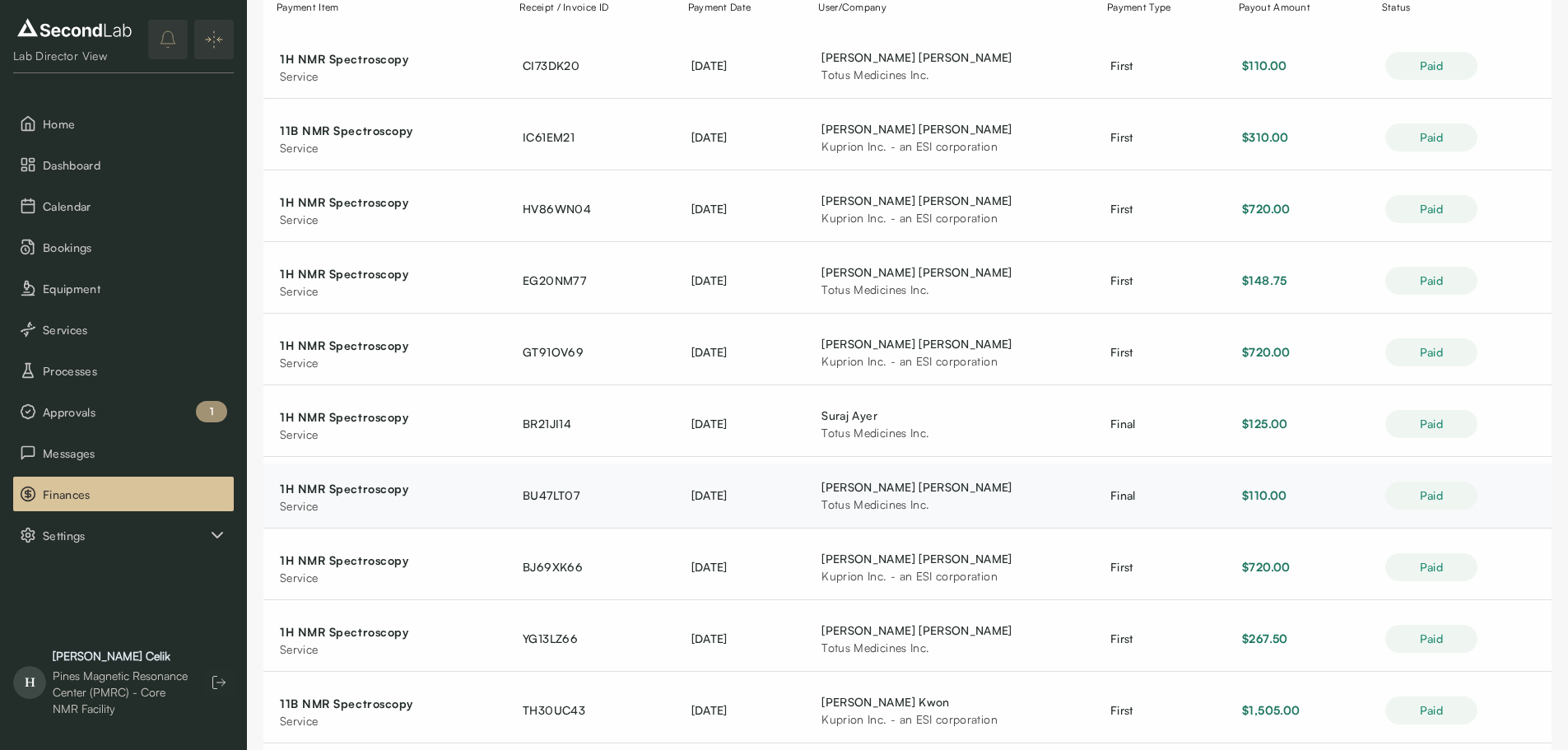
click at [549, 494] on span "BU47LT07" at bounding box center [552, 494] width 57 height 14
drag, startPoint x: 634, startPoint y: 546, endPoint x: 605, endPoint y: 558, distance: 31.4
click at [634, 546] on td "BJ69XK66" at bounding box center [590, 567] width 168 height 65
click at [549, 570] on span "BJ69XK66" at bounding box center [552, 566] width 60 height 14
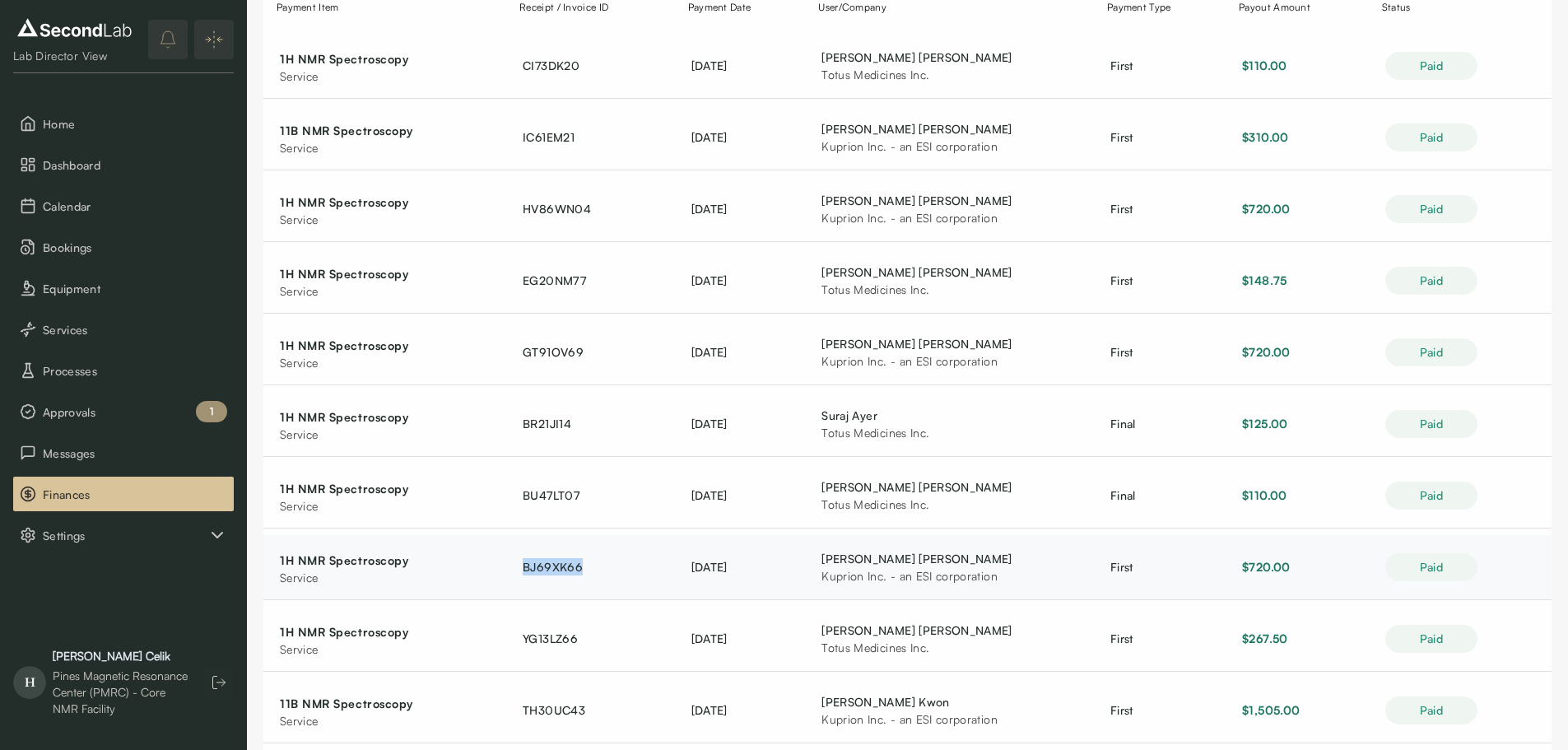
click at [549, 570] on span "BJ69XK66" at bounding box center [552, 566] width 60 height 14
click at [1551, 604] on table "Payment Item Receipt / Invoice ID Payment Date User/Company Payment Type Payout…" at bounding box center [907, 472] width 1288 height 983
click at [680, 582] on td "[DATE]" at bounding box center [740, 567] width 131 height 65
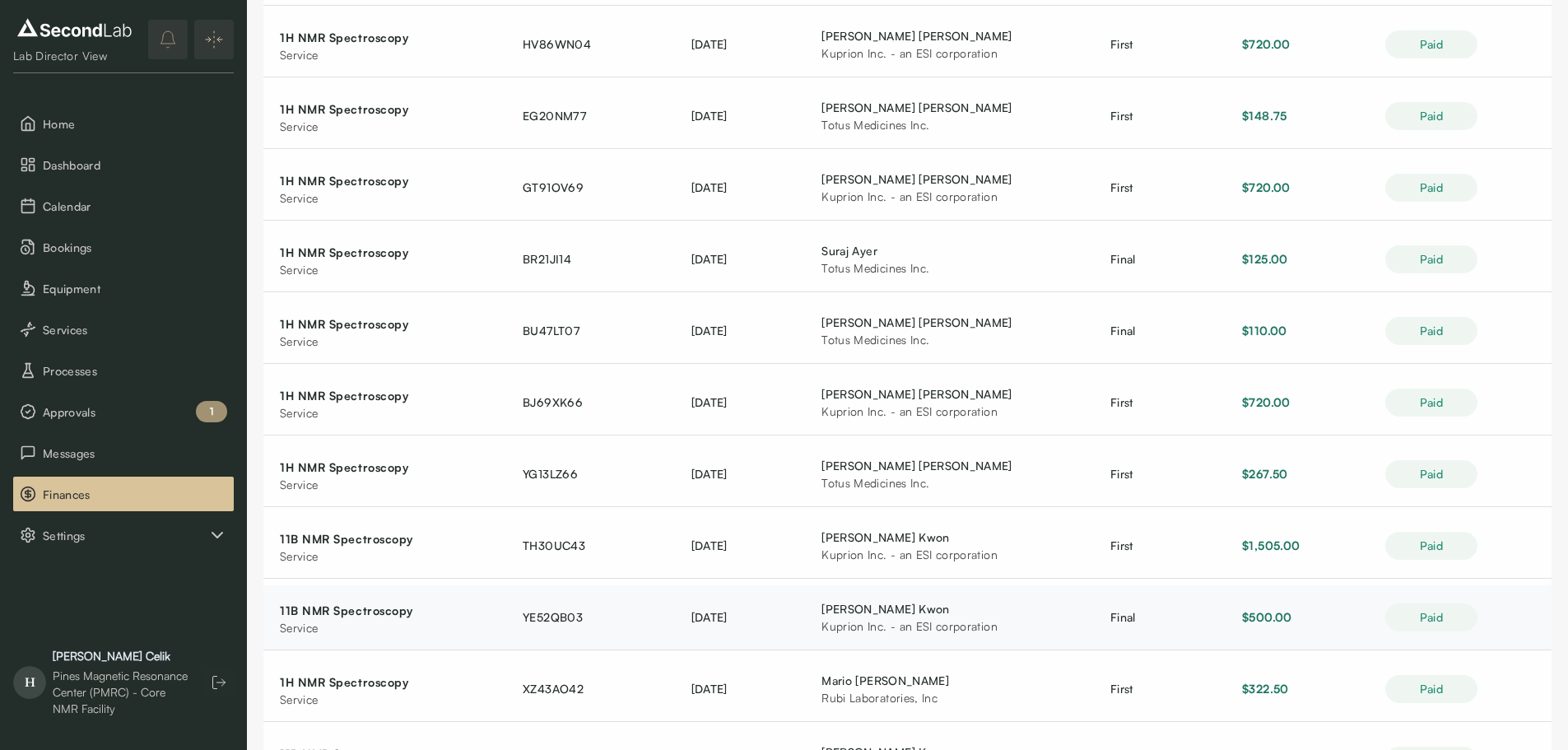
scroll to position [670, 0]
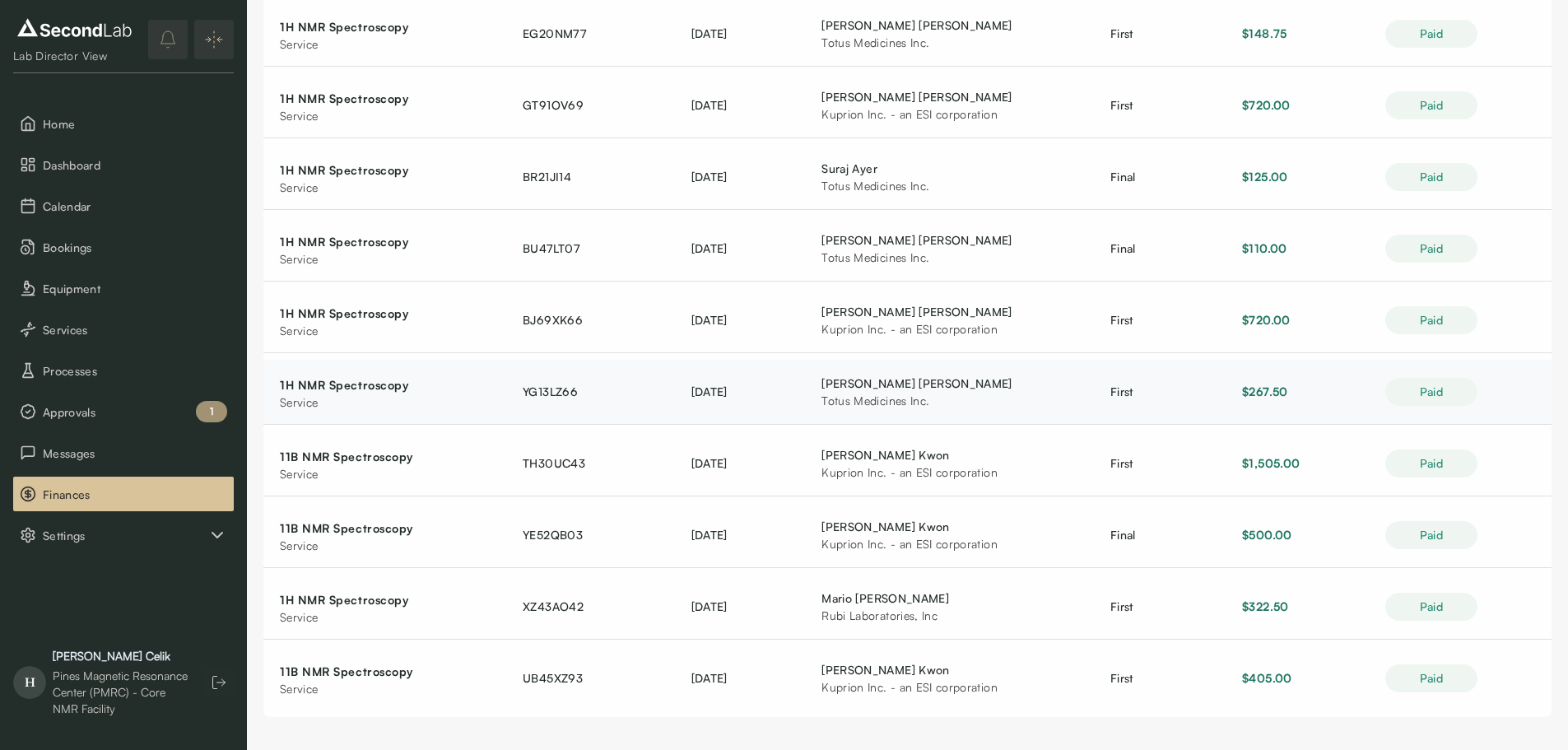
click at [549, 407] on td "YG13LZ66" at bounding box center [590, 392] width 168 height 65
click at [549, 396] on span "YG13LZ66" at bounding box center [551, 391] width 55 height 14
click at [555, 460] on span "TH30UC43" at bounding box center [554, 462] width 63 height 14
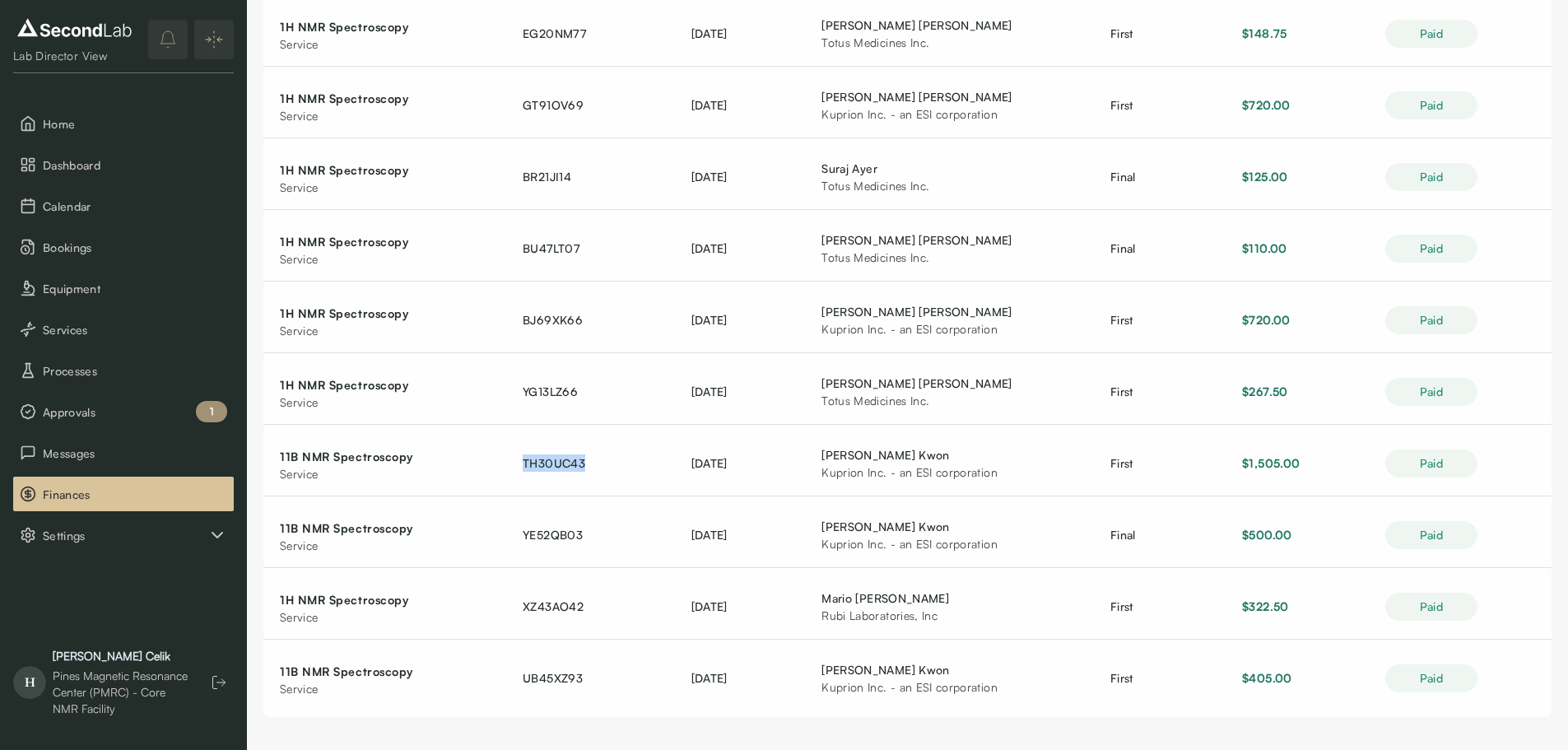
click at [614, 571] on table "Payment Item Receipt / Invoice ID Payment Date User/Company Payment Type Payout…" at bounding box center [907, 225] width 1288 height 983
click at [570, 533] on span "YE52QB03" at bounding box center [552, 534] width 60 height 14
click at [1446, 615] on div "Paid" at bounding box center [1432, 606] width 92 height 28
drag, startPoint x: 893, startPoint y: 572, endPoint x: 882, endPoint y: 572, distance: 11.0
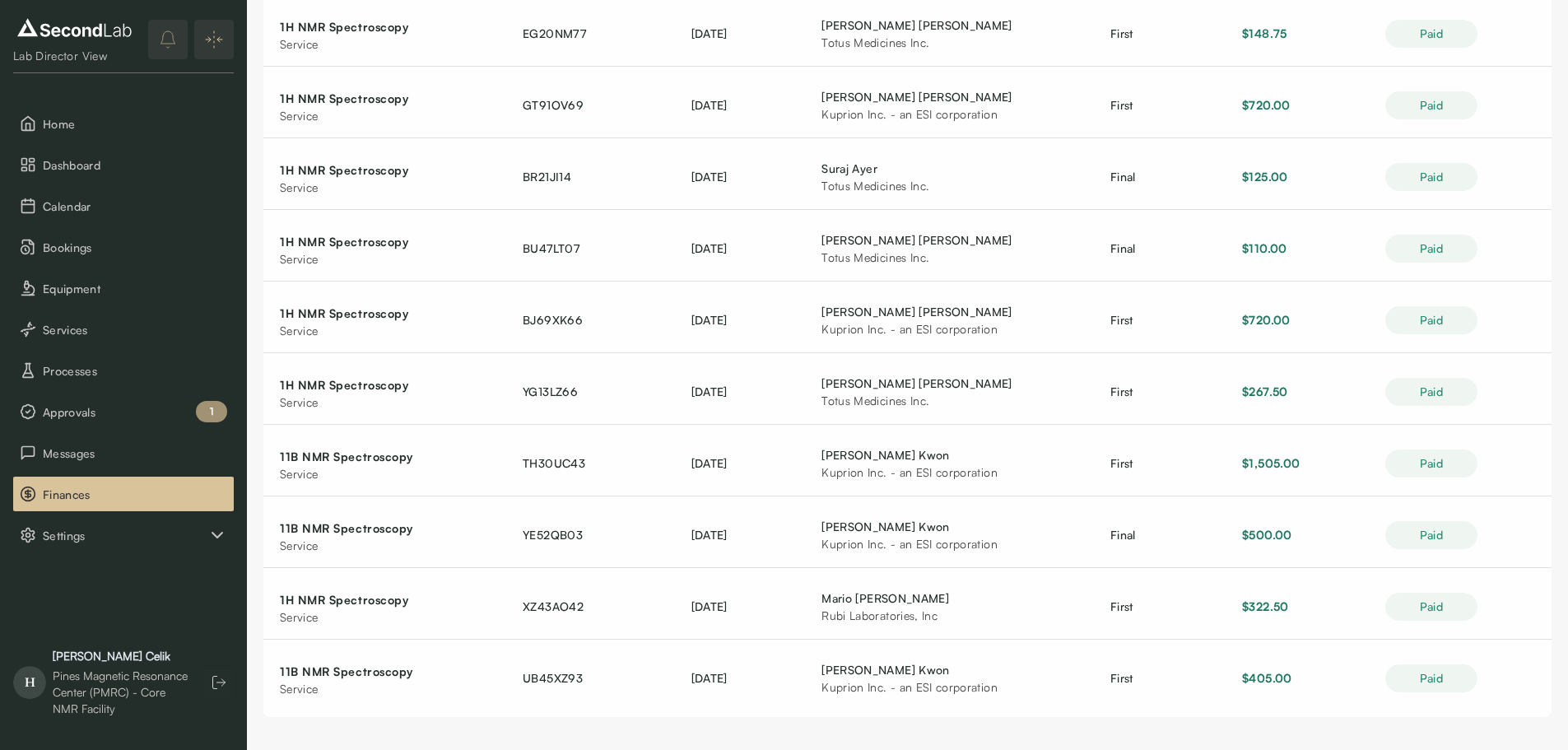
click at [893, 572] on table "Payment Item Receipt / Invoice ID Payment Date User/Company Payment Type Payout…" at bounding box center [907, 225] width 1288 height 983
click at [556, 614] on td "XZ43AO42" at bounding box center [590, 606] width 168 height 65
click at [1496, 652] on td "Paid" at bounding box center [1460, 678] width 183 height 64
click at [989, 624] on td "Mario Perez Rubi Laboratories, Inc" at bounding box center [950, 606] width 289 height 65
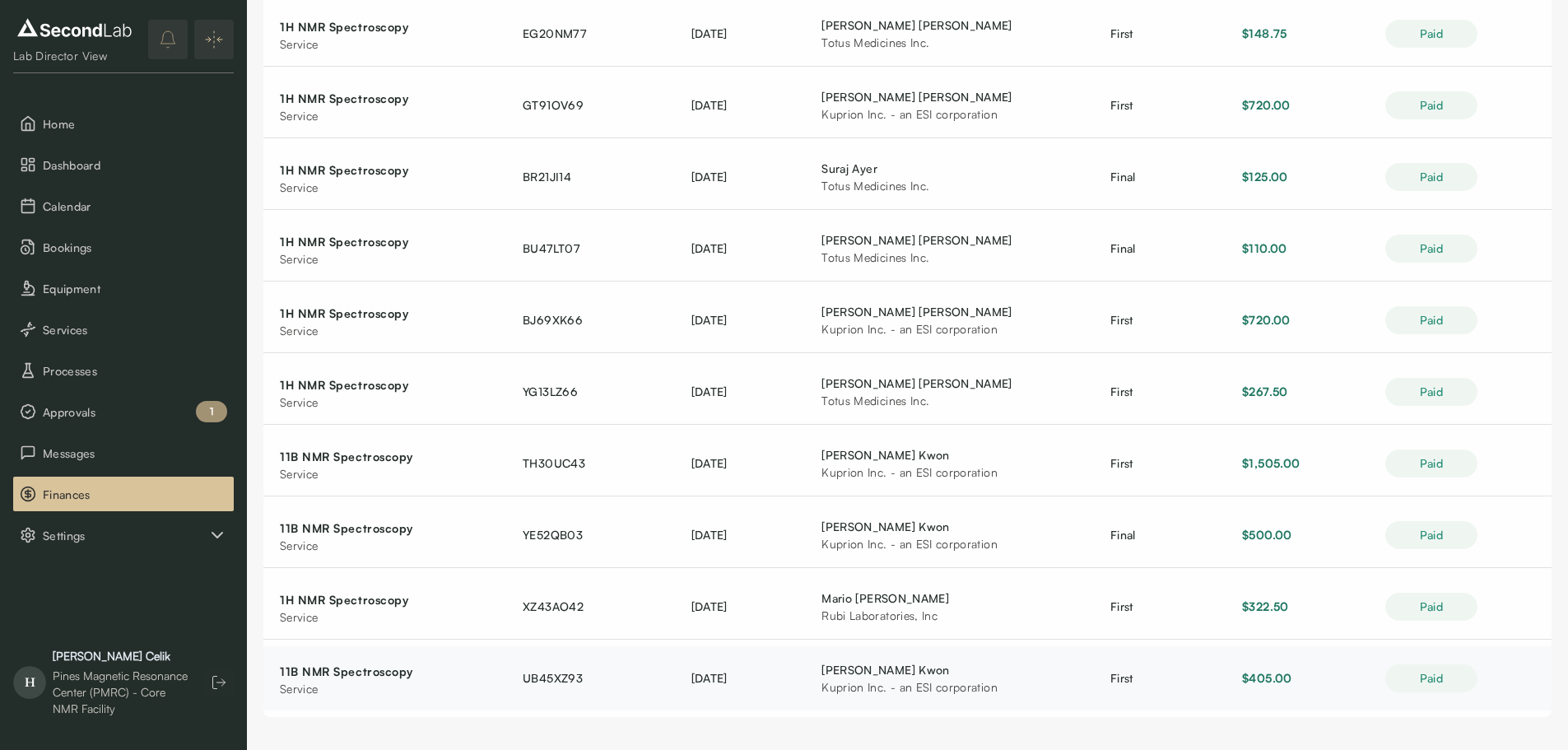
click at [568, 680] on span "UB45XZ93" at bounding box center [552, 677] width 60 height 14
click at [567, 680] on span "UB45XZ93" at bounding box center [552, 677] width 60 height 14
click at [774, 688] on td "[DATE]" at bounding box center [740, 678] width 131 height 64
click at [845, 243] on div "David Lapointe" at bounding box center [903, 239] width 165 height 17
click at [862, 239] on div "David Lapointe" at bounding box center [903, 239] width 165 height 17
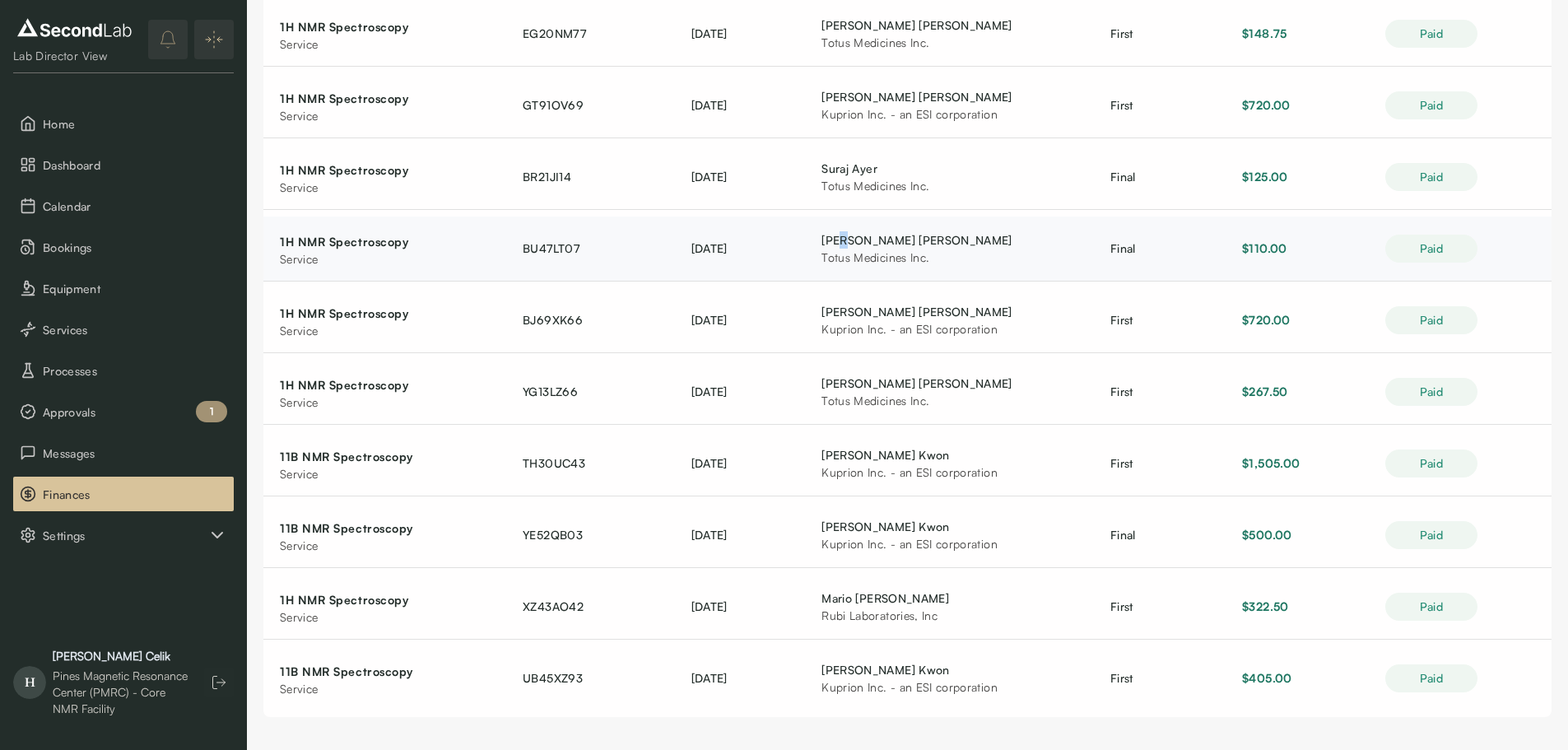
click at [862, 239] on div "David Lapointe" at bounding box center [903, 239] width 165 height 17
click at [867, 263] on div "Totus Medicines Inc." at bounding box center [903, 257] width 165 height 17
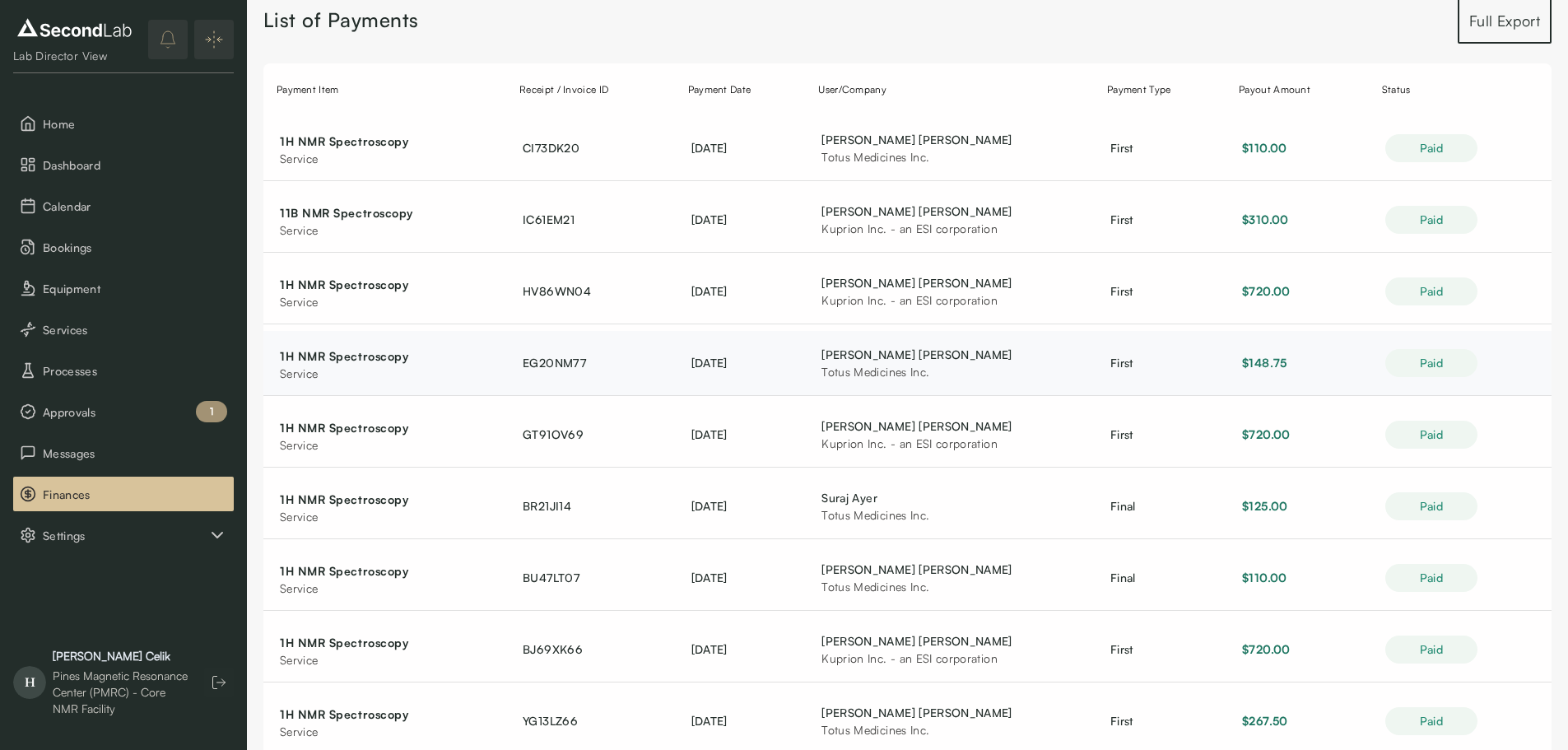
scroll to position [259, 0]
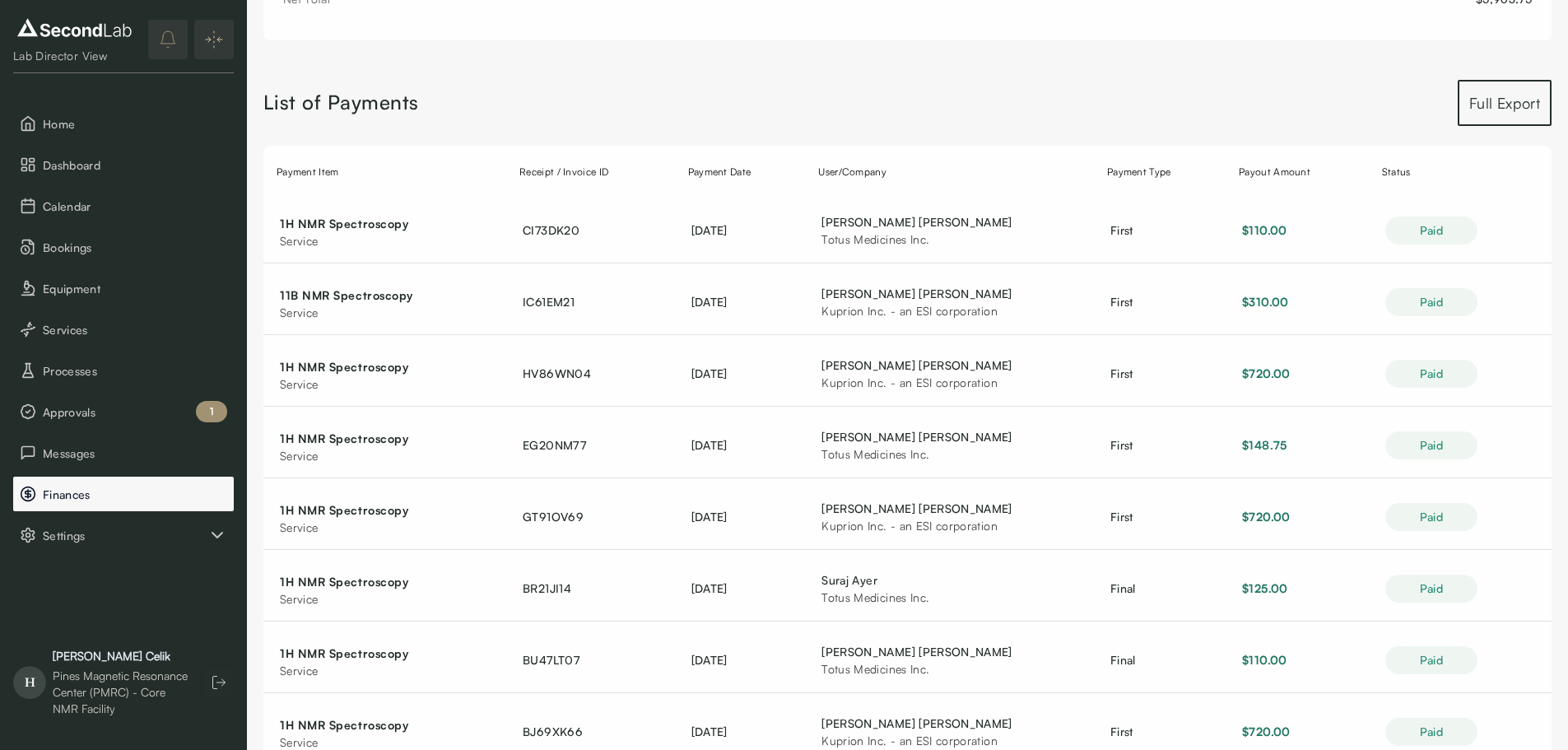
click at [214, 507] on button "Finances" at bounding box center [123, 494] width 221 height 35
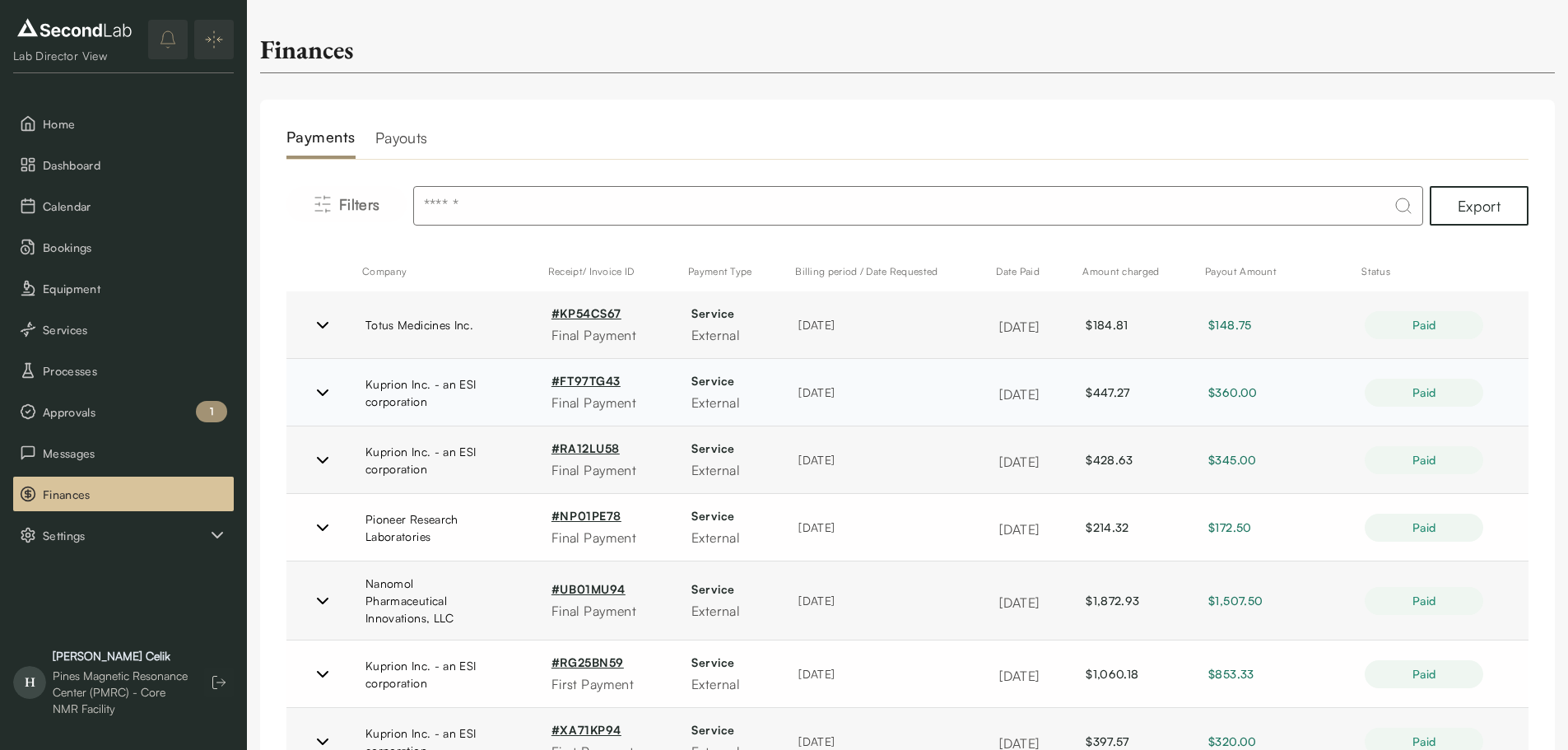
scroll to position [82, 0]
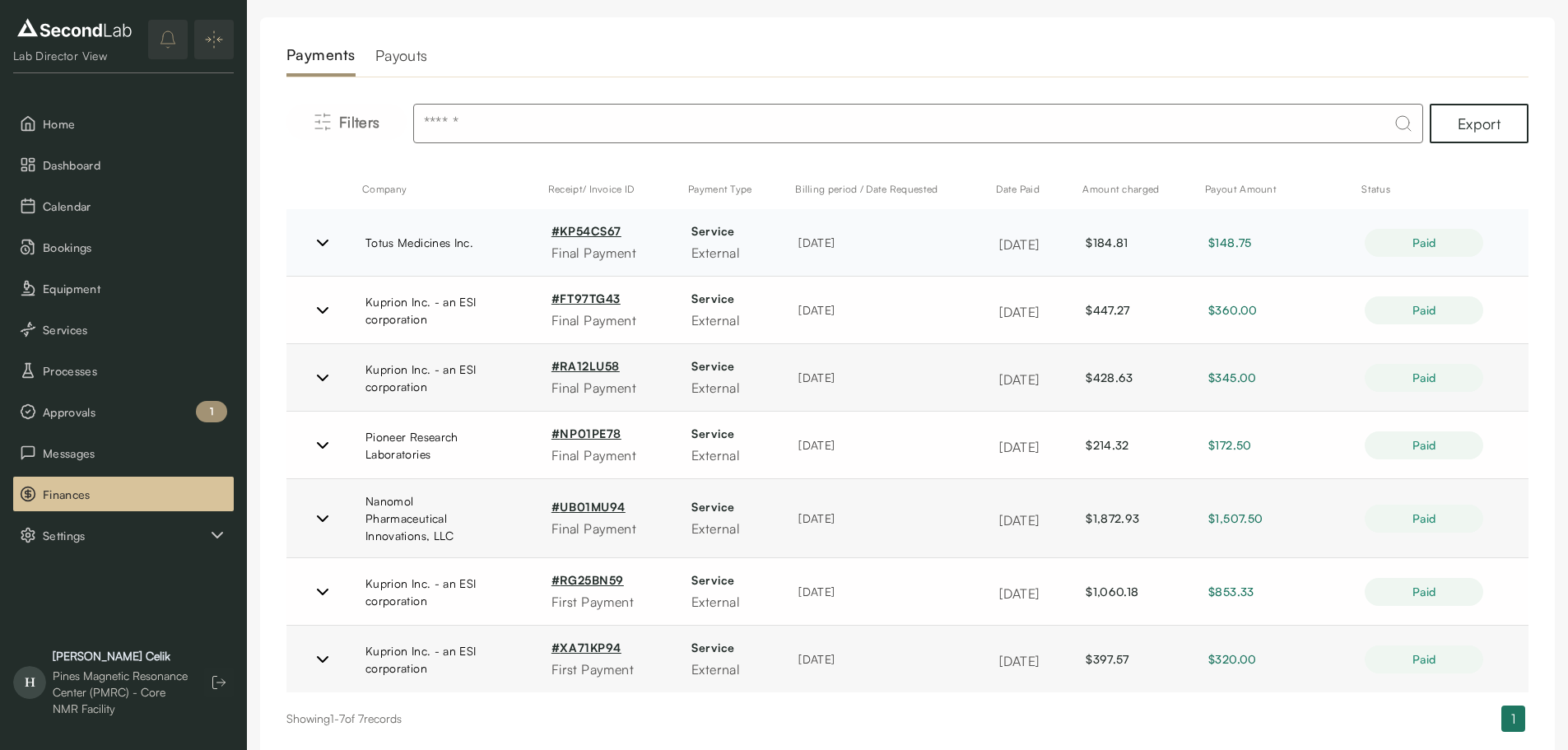
click at [602, 226] on link "# KP54CS67" at bounding box center [587, 230] width 70 height 14
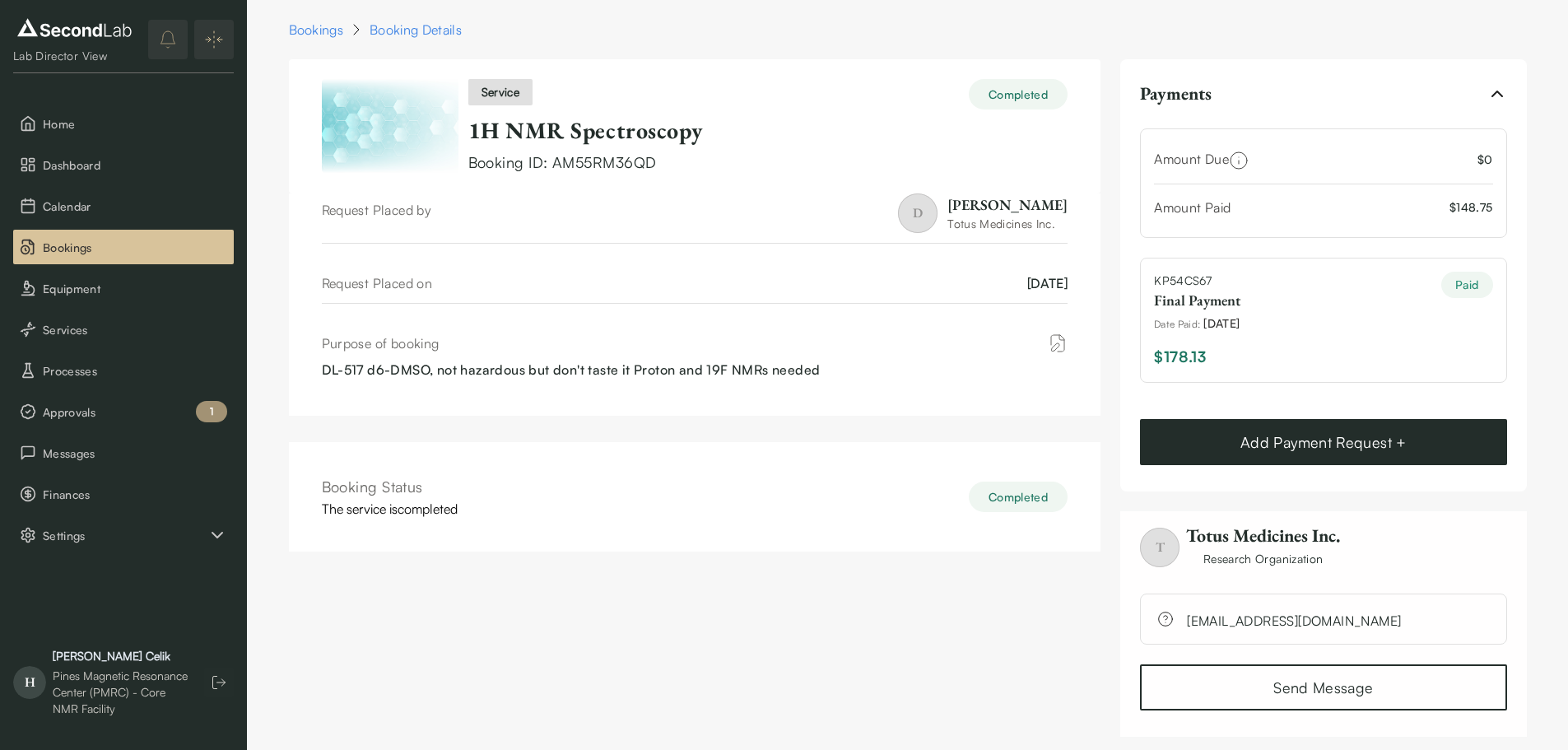
scroll to position [6, 0]
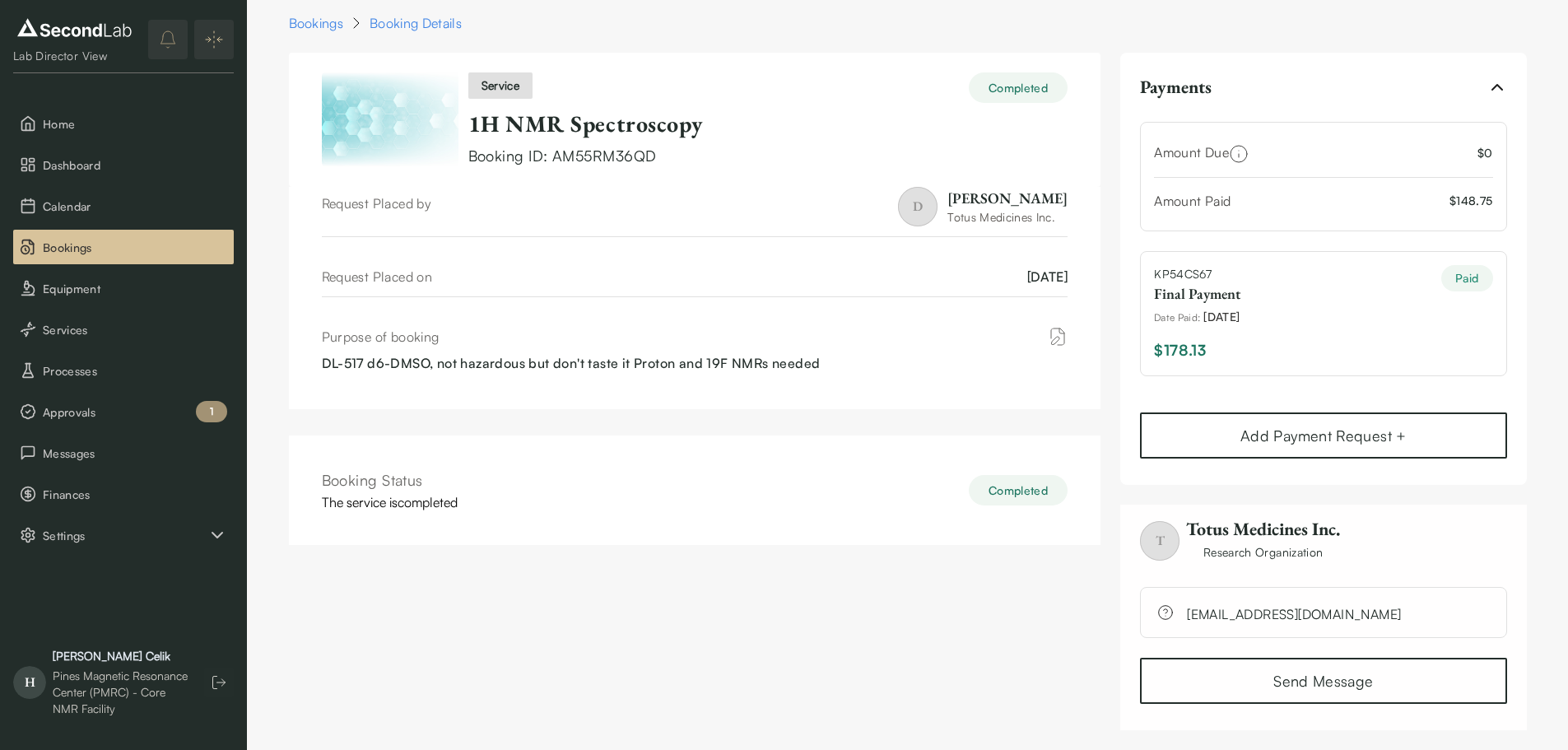
click at [1285, 550] on span "Research Organization" at bounding box center [1263, 551] width 154 height 17
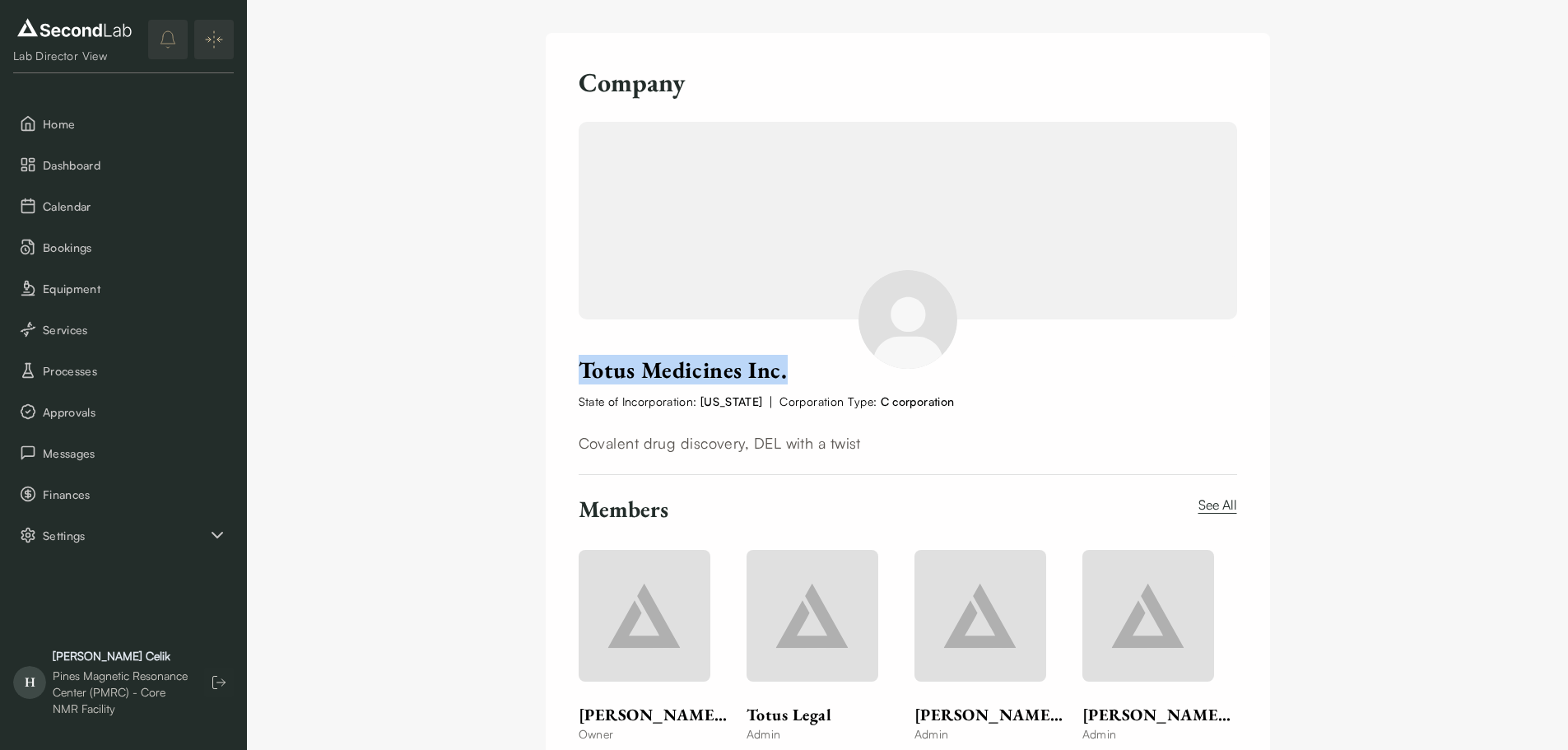
drag, startPoint x: 802, startPoint y: 378, endPoint x: 579, endPoint y: 365, distance: 223.4
click at [580, 365] on div "Totus Medicines Inc." at bounding box center [908, 369] width 658 height 29
copy span "Totus Medicines Inc."
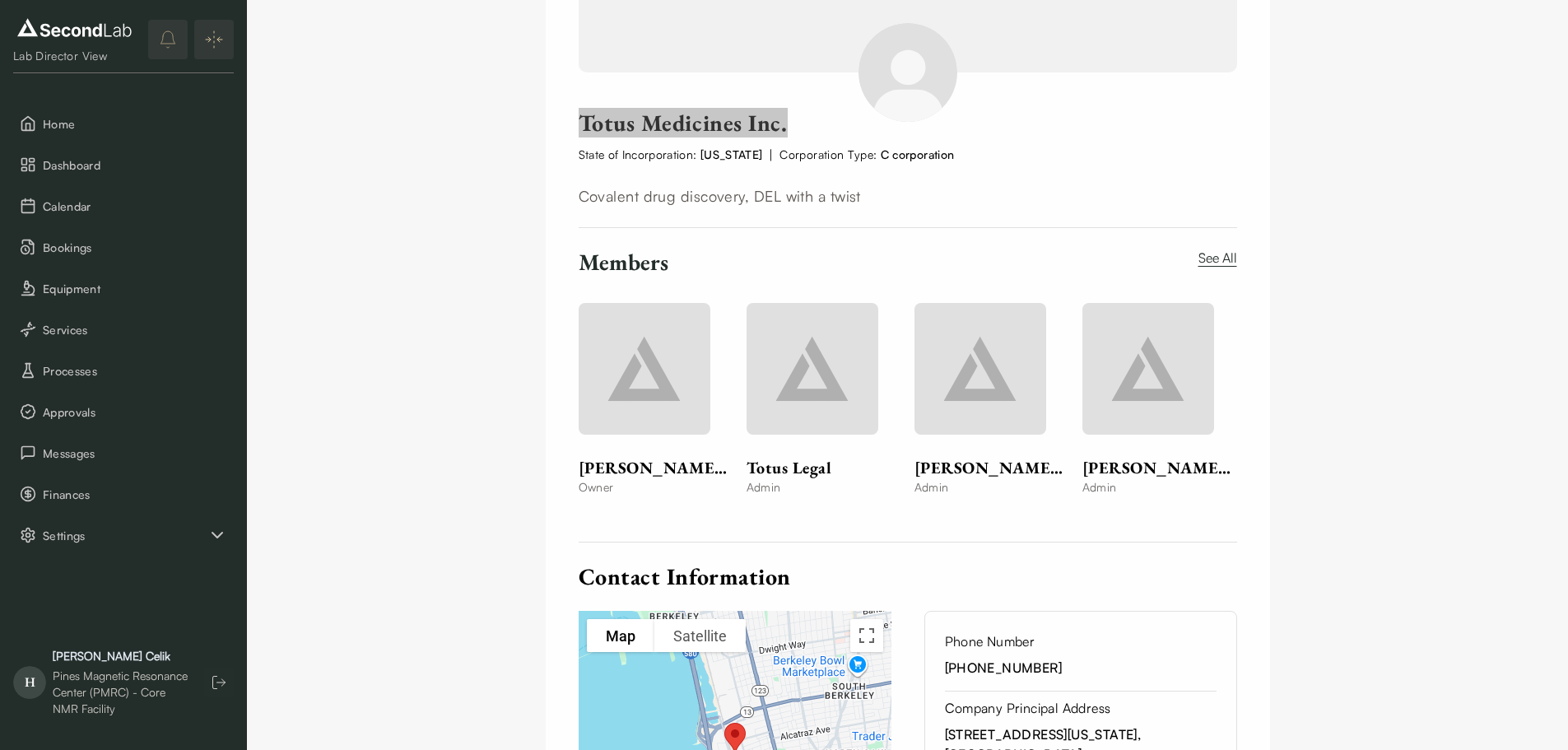
scroll to position [494, 0]
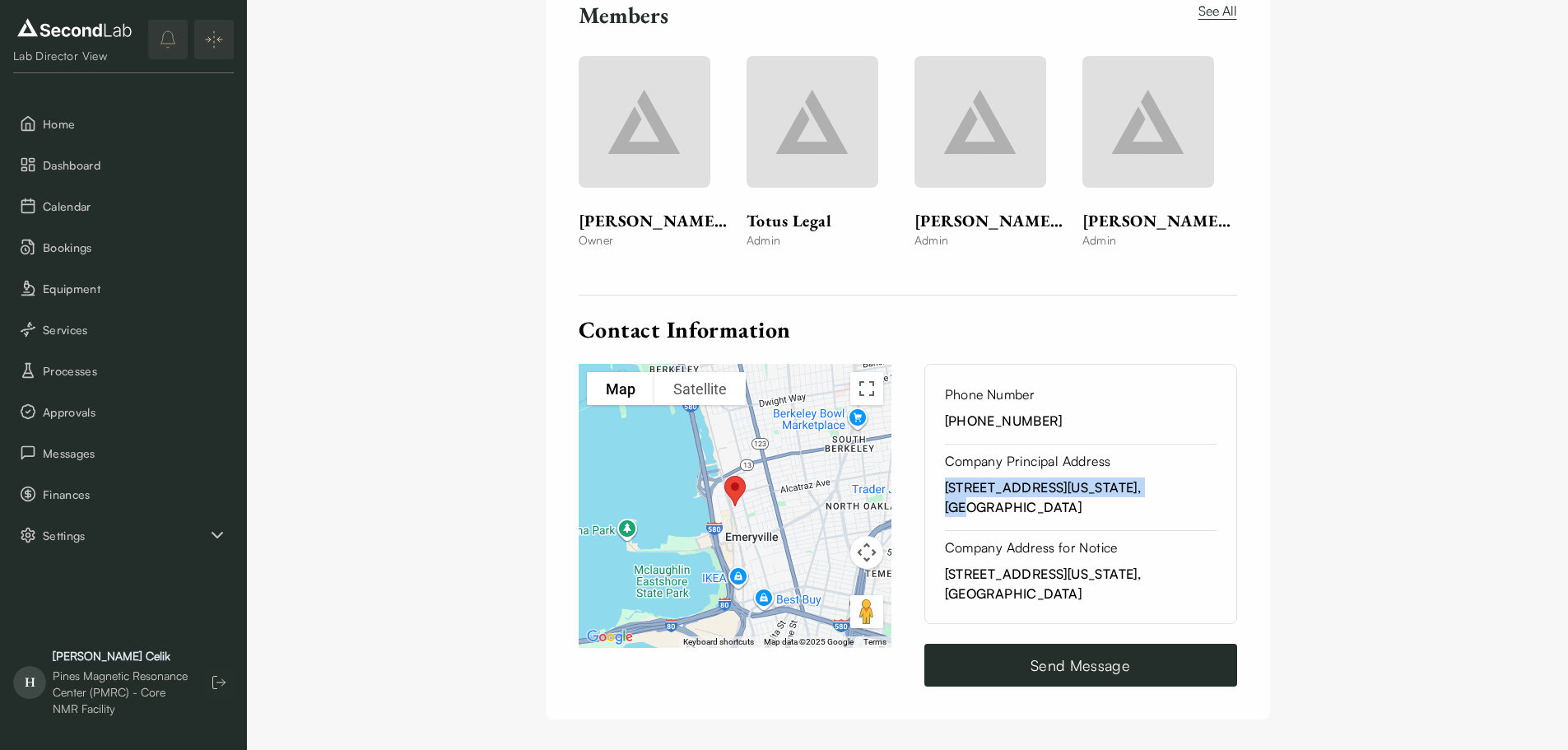
drag, startPoint x: 1047, startPoint y: 502, endPoint x: 936, endPoint y: 486, distance: 112.1
click at [936, 486] on div "Phone Number [PHONE_NUMBER] Company Principal Address [STREET_ADDRESS][US_STATE…" at bounding box center [1081, 493] width 313 height 260
copy span "[STREET_ADDRESS][US_STATE]"
click at [97, 478] on button "Finances" at bounding box center [123, 494] width 221 height 35
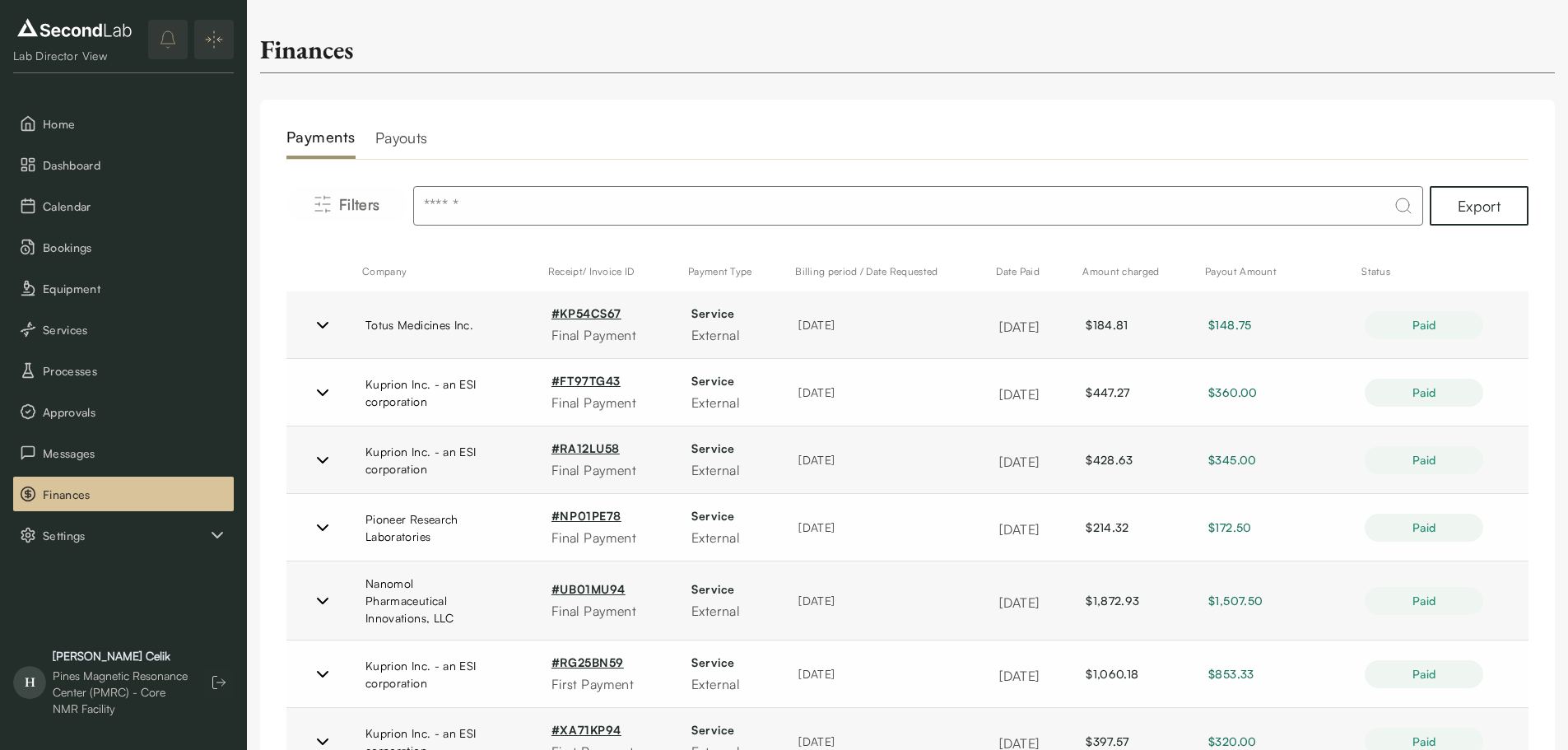
click at [389, 140] on h2 "Payouts" at bounding box center [401, 143] width 52 height 33
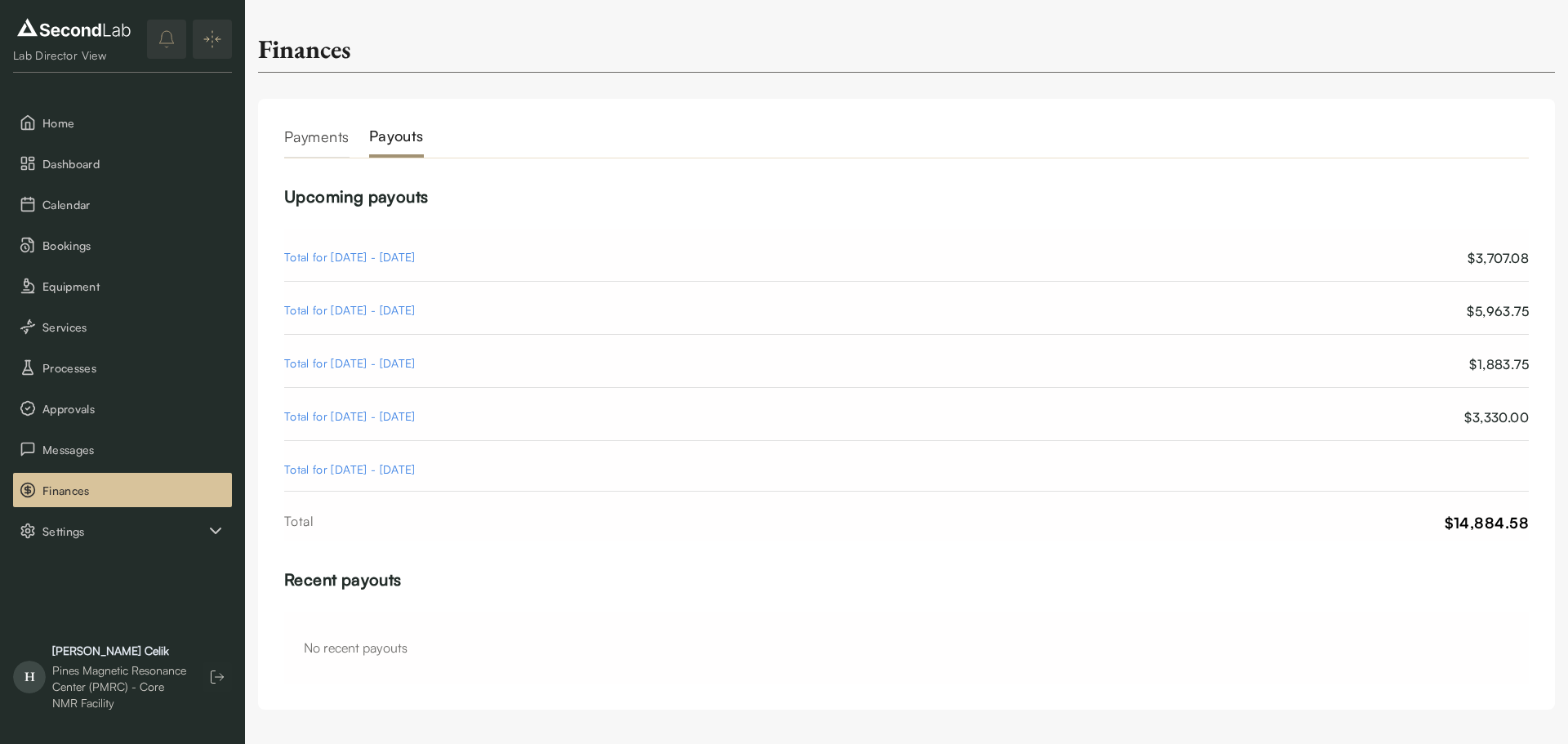
click at [372, 308] on div "Total for [DATE] - [DATE]" at bounding box center [350, 310] width 132 height 19
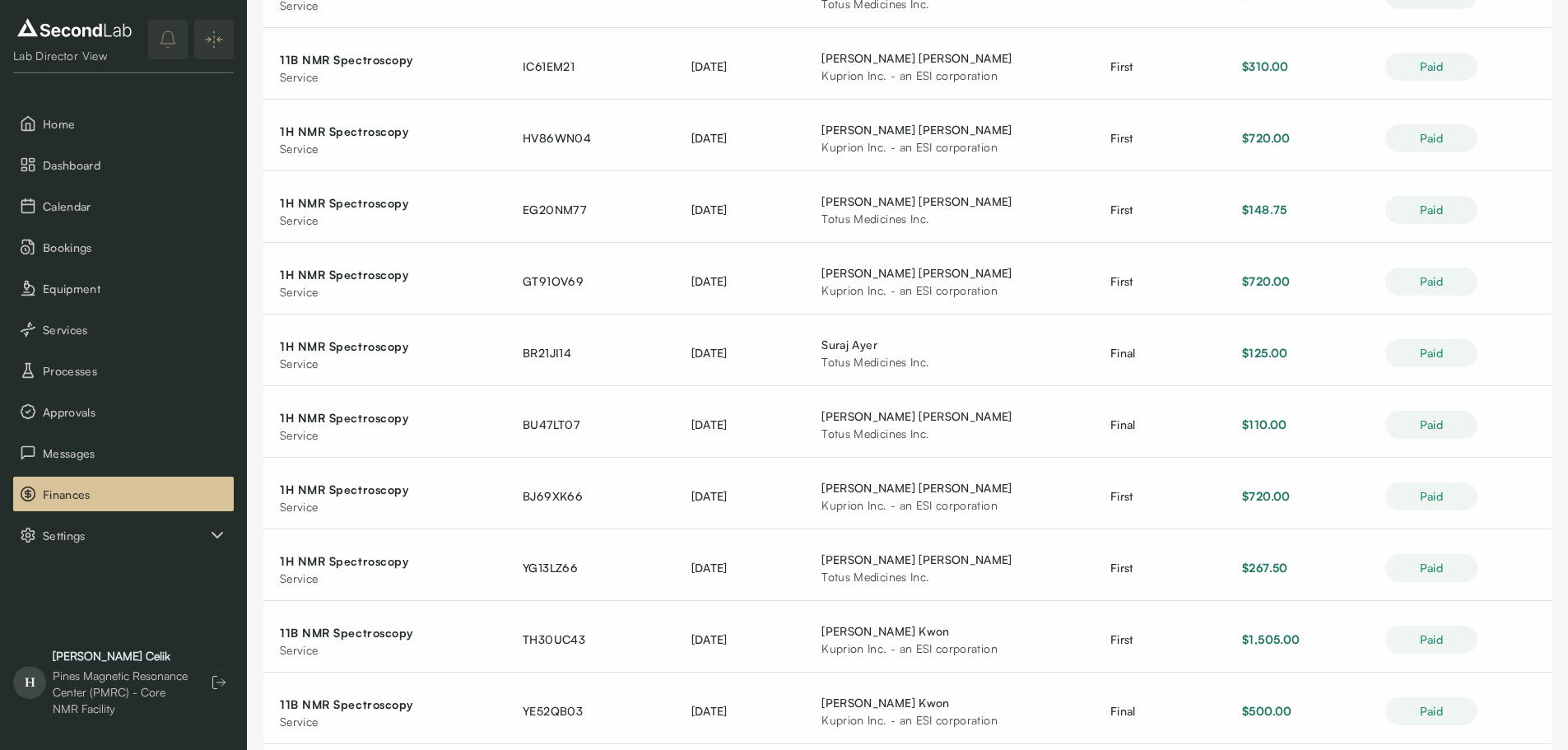
scroll to position [576, 0]
